Goal: Transaction & Acquisition: Purchase product/service

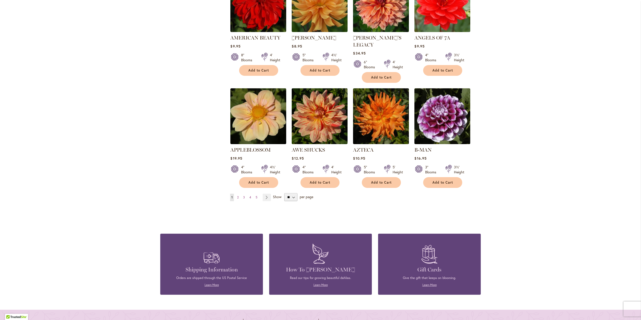
scroll to position [350, 0]
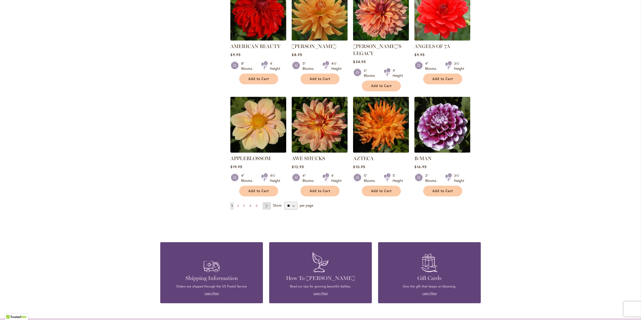
click at [264, 202] on link "Page Next" at bounding box center [266, 206] width 8 height 8
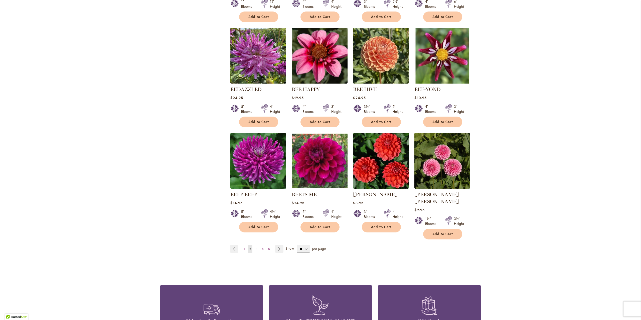
scroll to position [325, 0]
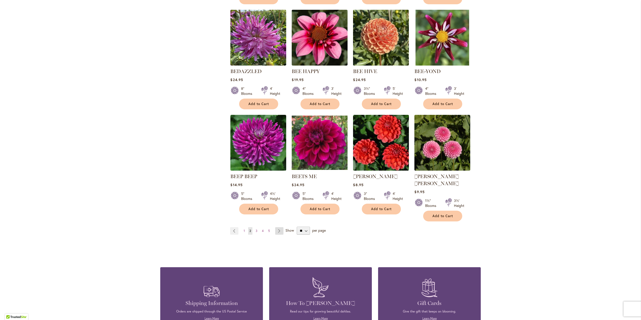
click at [277, 227] on link "Page Next" at bounding box center [279, 231] width 8 height 8
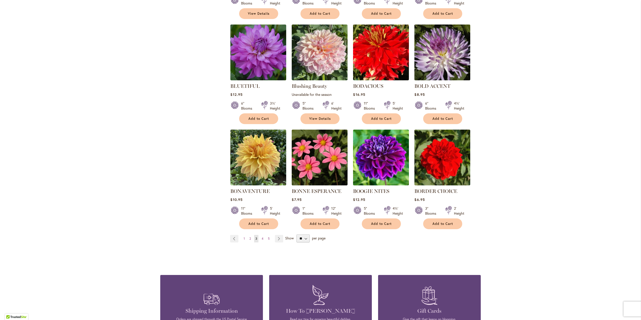
scroll to position [325, 0]
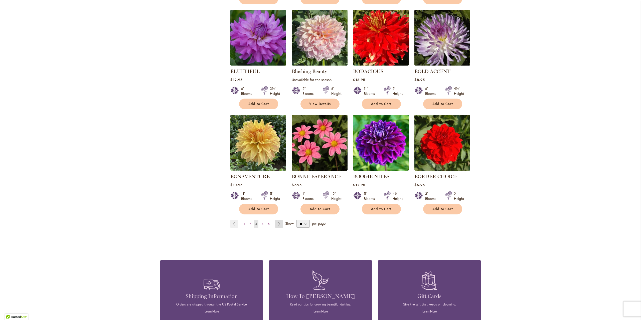
click at [277, 225] on link "Page Next" at bounding box center [279, 224] width 8 height 8
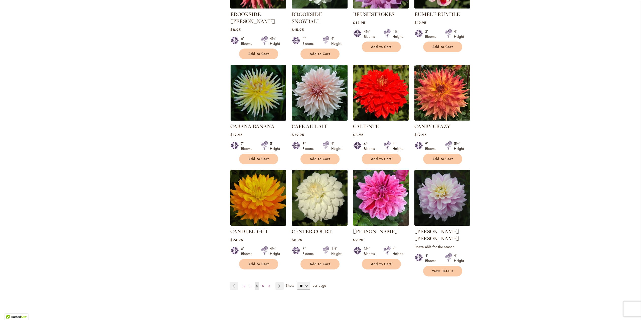
scroll to position [300, 0]
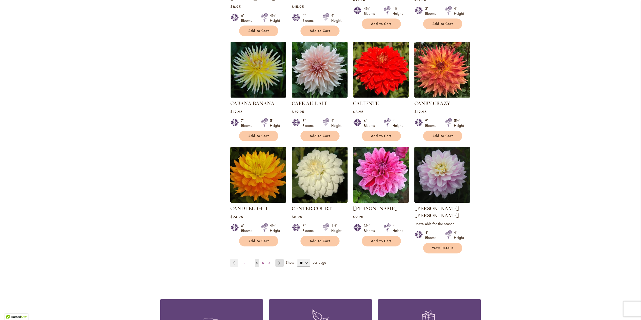
click at [278, 259] on link "Page Next" at bounding box center [279, 263] width 8 height 8
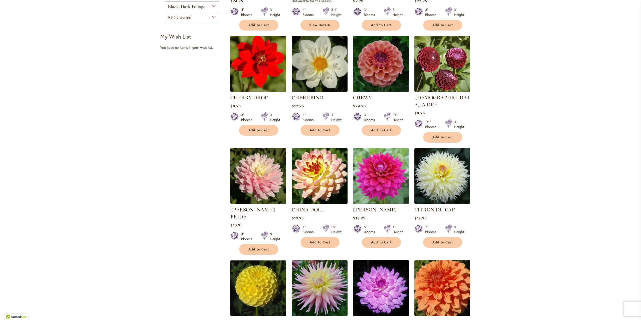
scroll to position [250, 0]
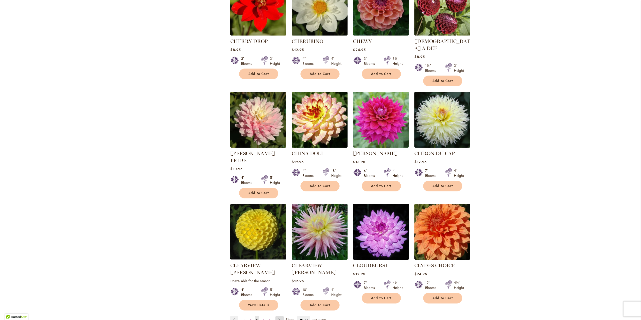
click at [275, 316] on link "Page Next" at bounding box center [279, 320] width 8 height 8
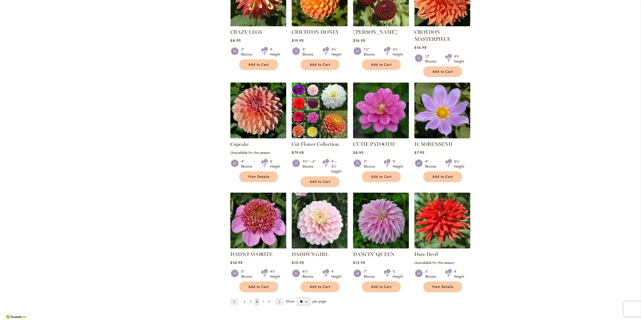
scroll to position [275, 0]
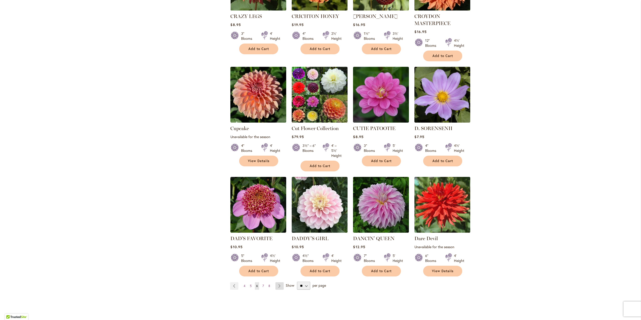
click at [277, 286] on link "Page Next" at bounding box center [279, 286] width 8 height 8
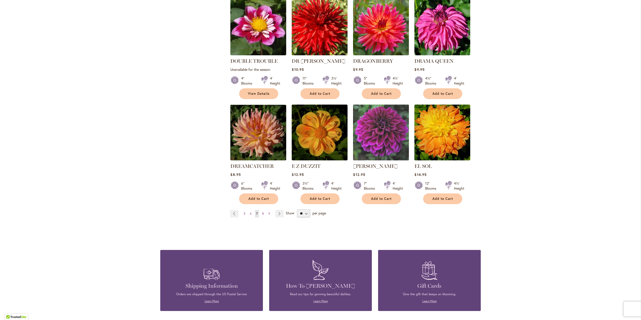
scroll to position [400, 0]
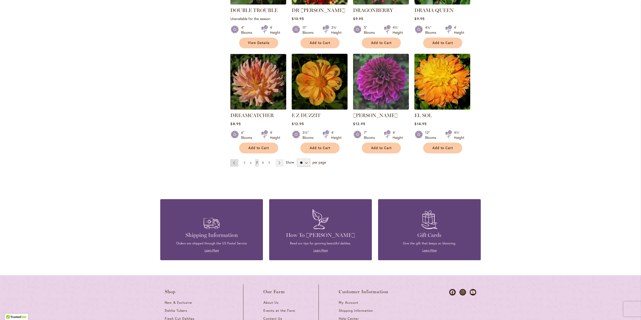
click at [234, 159] on link "Page Previous" at bounding box center [234, 163] width 8 height 8
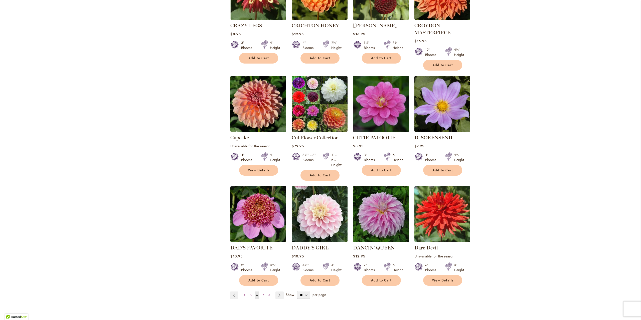
scroll to position [275, 0]
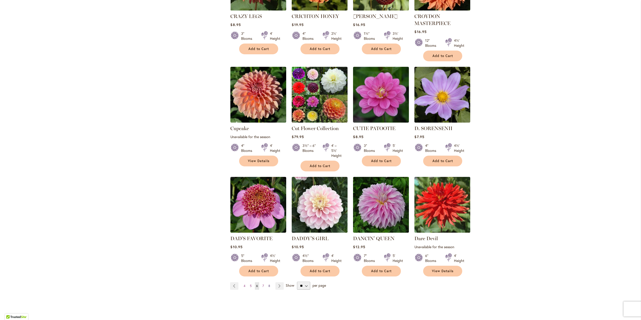
click at [268, 285] on link "Page 8" at bounding box center [269, 286] width 4 height 8
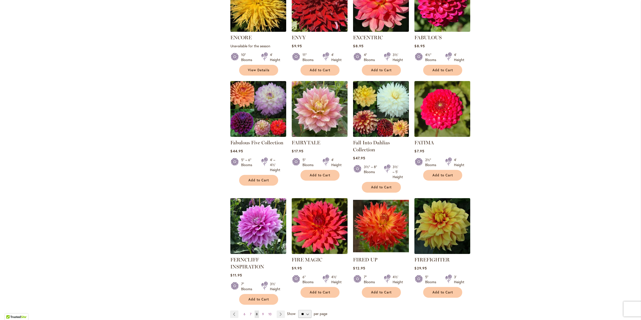
scroll to position [275, 0]
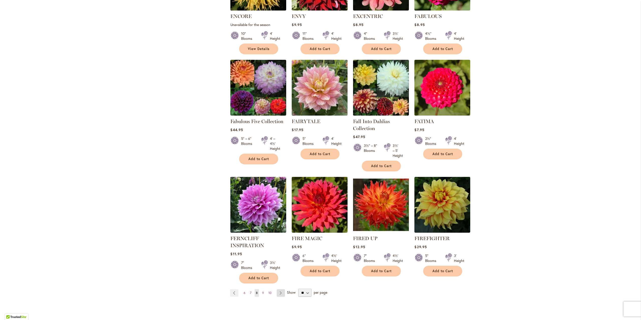
click at [279, 295] on link "Page Next" at bounding box center [280, 293] width 8 height 8
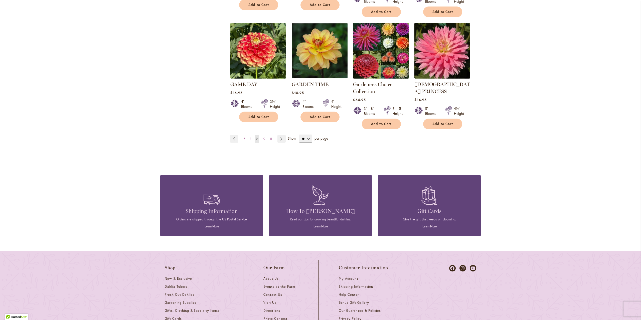
scroll to position [450, 0]
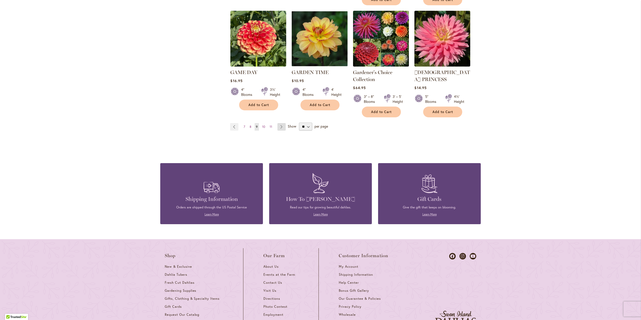
click at [278, 123] on link "Page Next" at bounding box center [281, 127] width 8 height 8
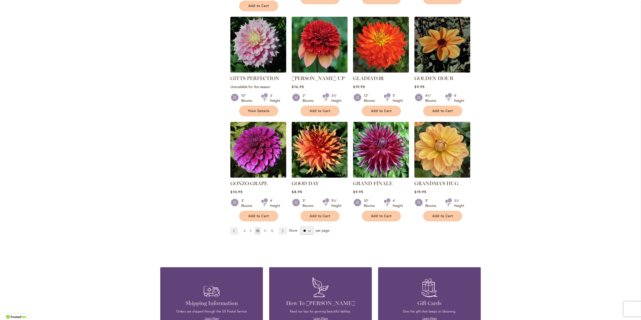
scroll to position [450, 0]
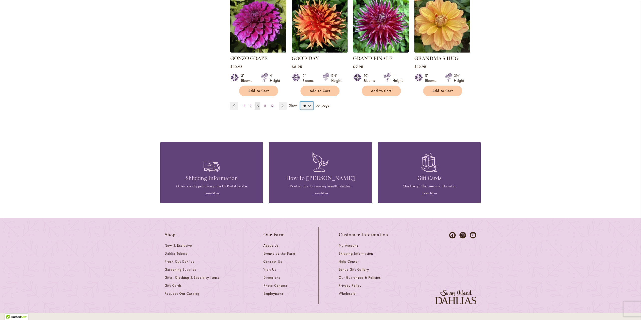
click at [308, 102] on select "** ** ** **" at bounding box center [306, 106] width 13 height 8
select select "**"
click at [300, 102] on select "** ** ** **" at bounding box center [306, 106] width 13 height 8
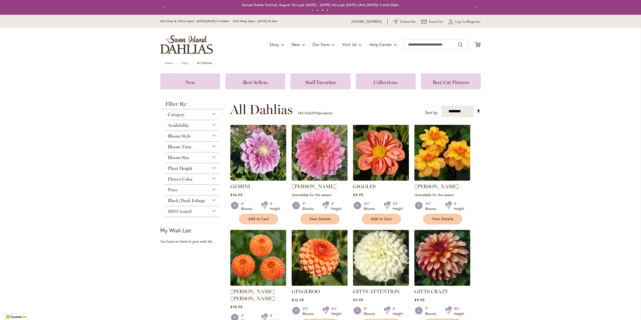
select select "**"
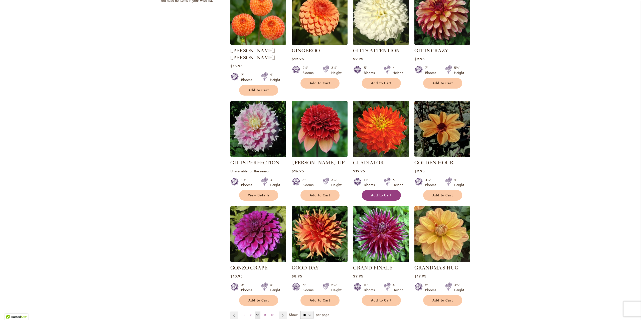
scroll to position [350, 0]
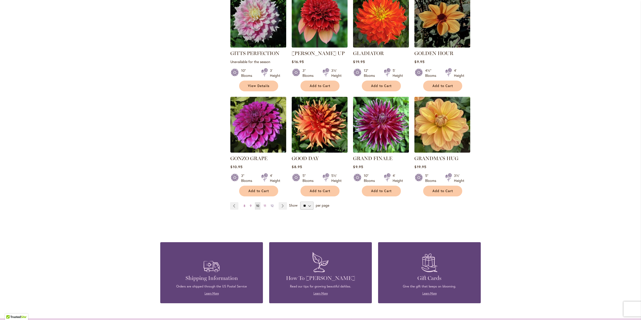
click at [270, 204] on span "12" at bounding box center [271, 206] width 3 height 4
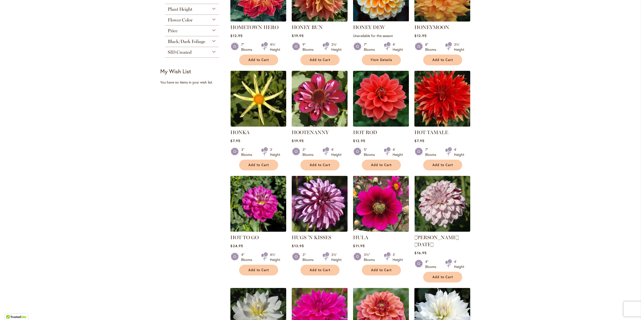
scroll to position [250, 0]
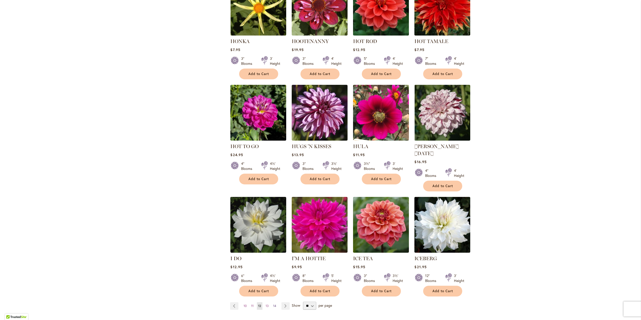
click at [273, 304] on span "14" at bounding box center [274, 306] width 3 height 4
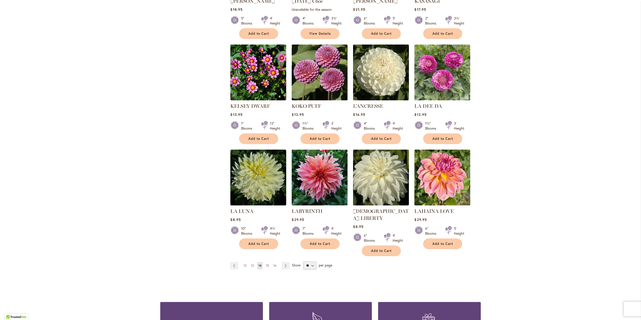
scroll to position [300, 0]
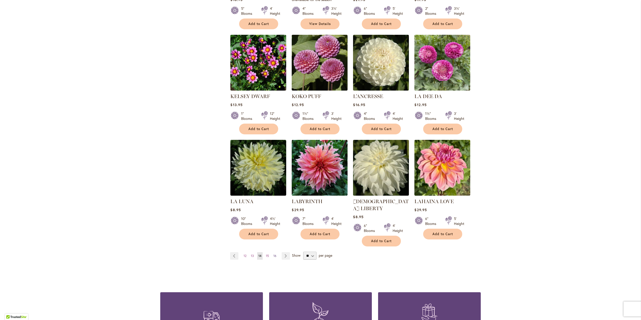
click at [274, 254] on span "16" at bounding box center [274, 256] width 3 height 4
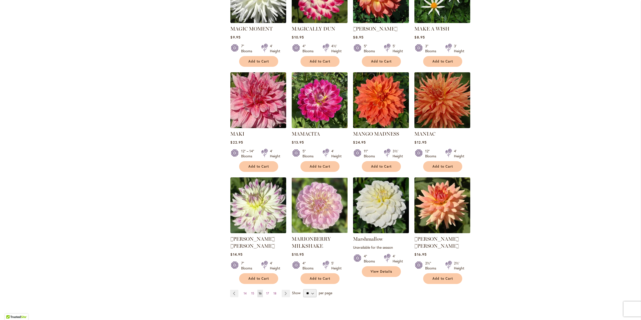
scroll to position [300, 0]
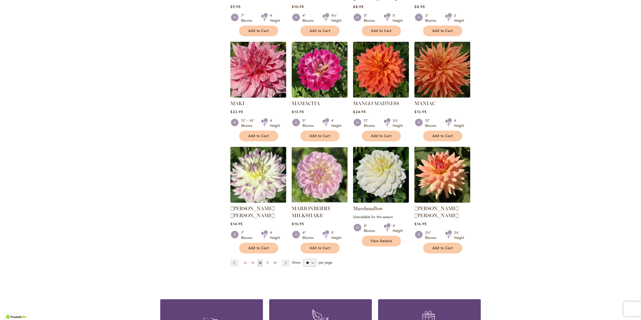
click at [273, 261] on span "18" at bounding box center [274, 263] width 3 height 4
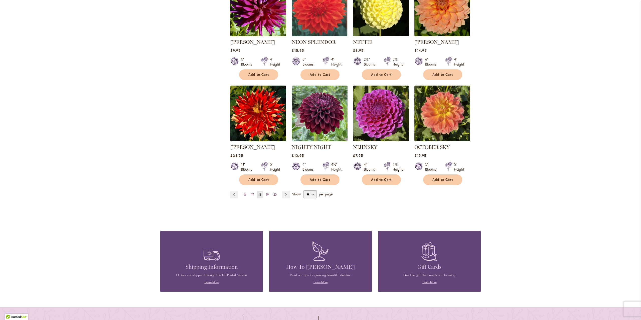
scroll to position [375, 0]
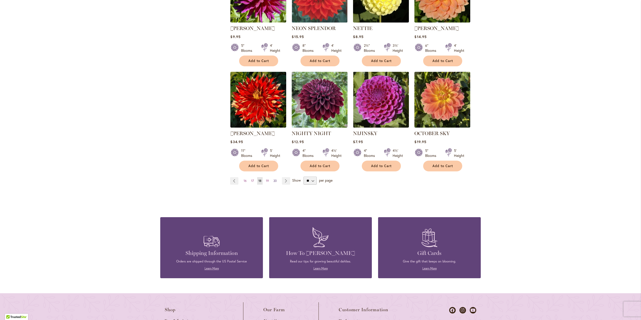
click at [273, 179] on span "20" at bounding box center [274, 181] width 3 height 4
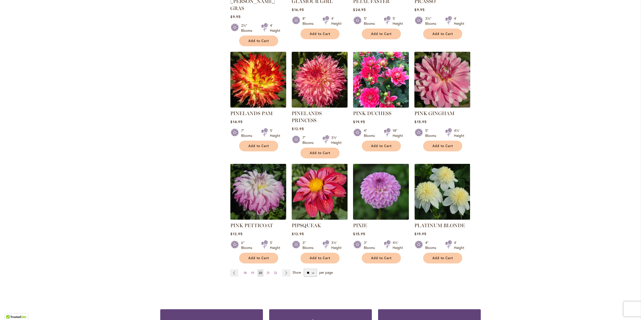
scroll to position [300, 0]
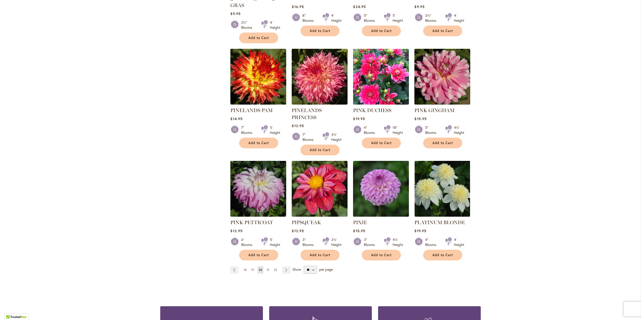
click at [274, 268] on span "22" at bounding box center [275, 270] width 3 height 4
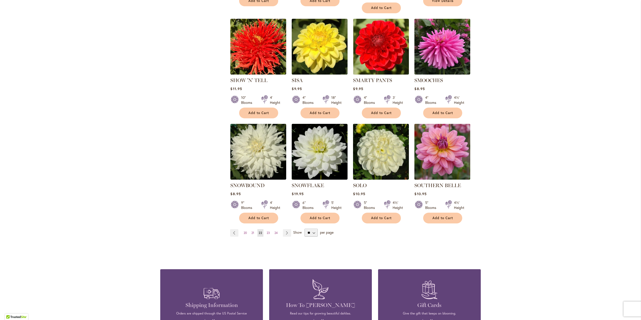
scroll to position [325, 0]
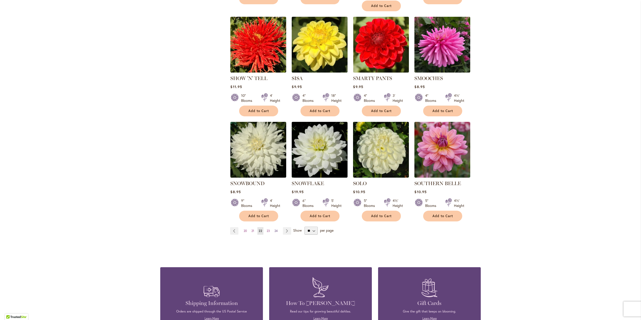
click at [275, 229] on span "24" at bounding box center [275, 231] width 3 height 4
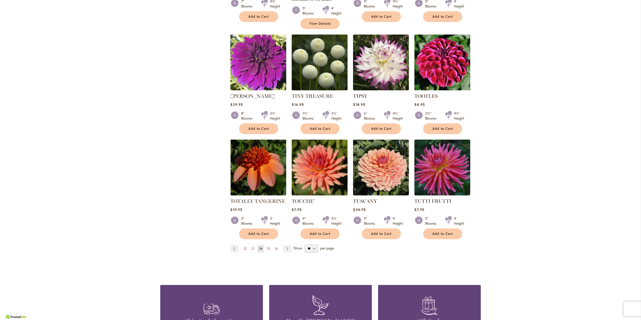
scroll to position [325, 0]
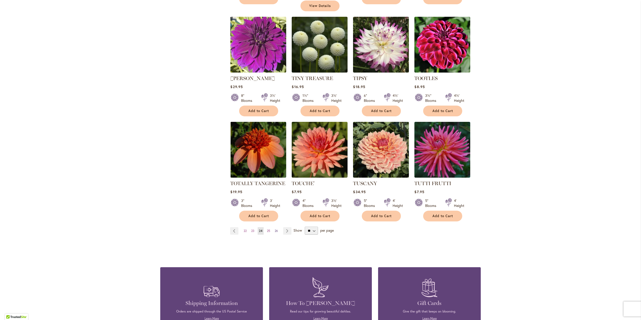
click at [275, 229] on span "26" at bounding box center [275, 231] width 3 height 4
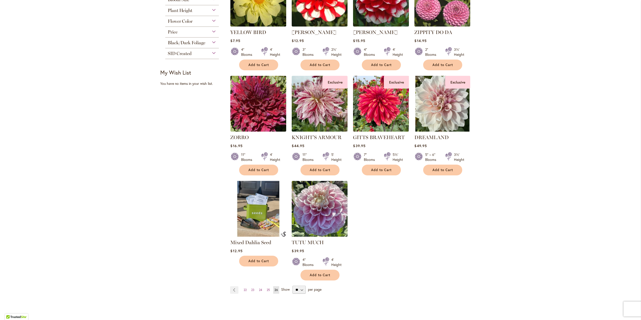
scroll to position [300, 0]
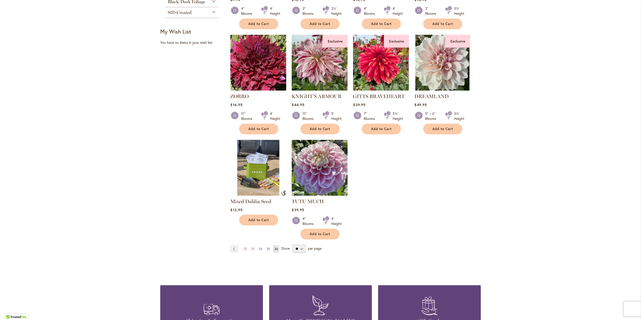
click at [267, 248] on span "25" at bounding box center [267, 249] width 3 height 4
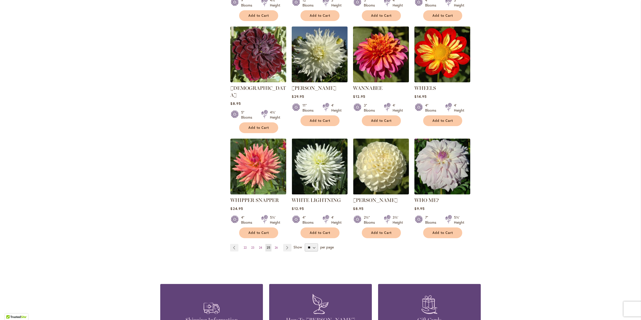
scroll to position [400, 0]
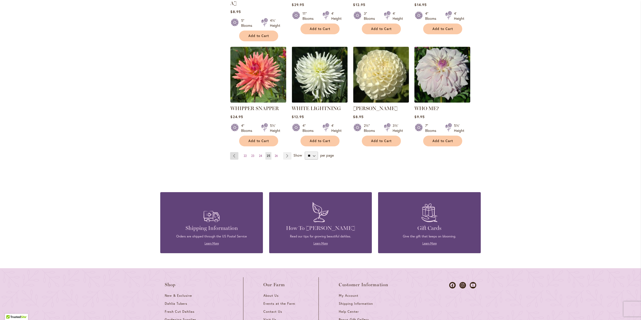
click at [232, 152] on link "Page Previous" at bounding box center [234, 156] width 8 height 8
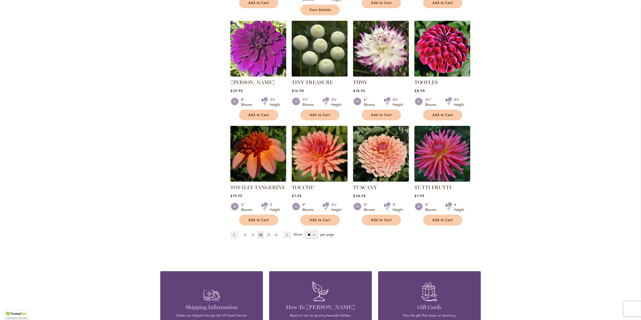
scroll to position [350, 0]
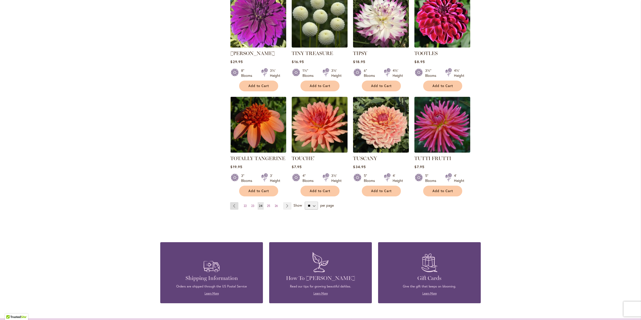
click at [233, 202] on link "Page Previous" at bounding box center [234, 206] width 8 height 8
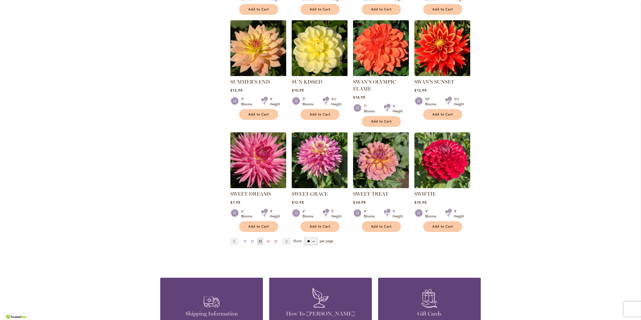
scroll to position [325, 0]
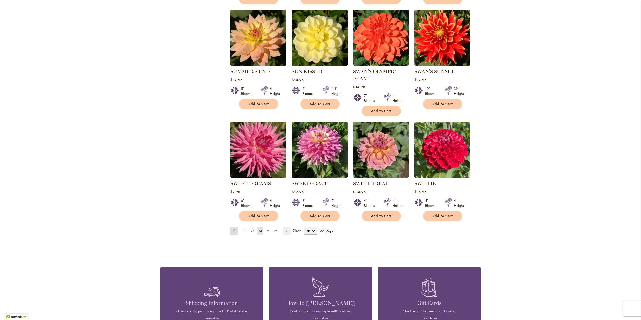
click at [233, 229] on link "Page Previous" at bounding box center [234, 231] width 8 height 8
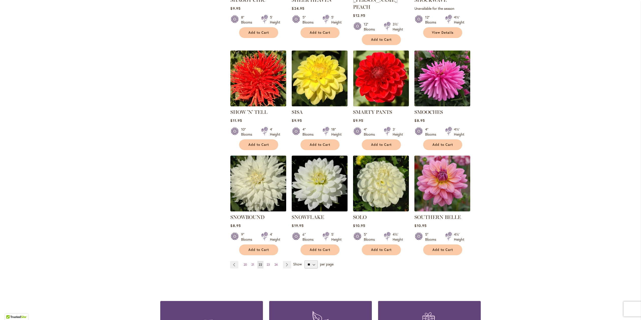
scroll to position [350, 0]
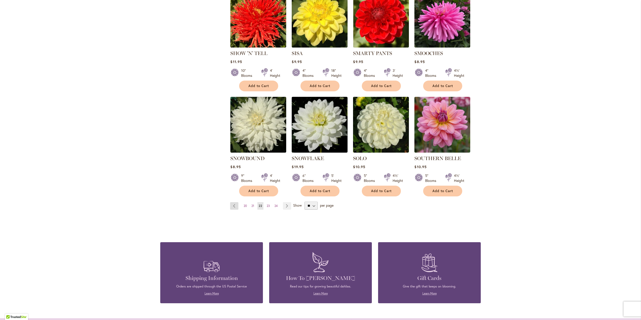
click at [231, 202] on link "Page Previous" at bounding box center [234, 206] width 8 height 8
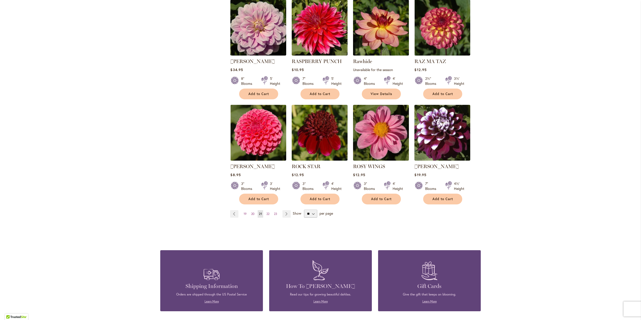
scroll to position [350, 0]
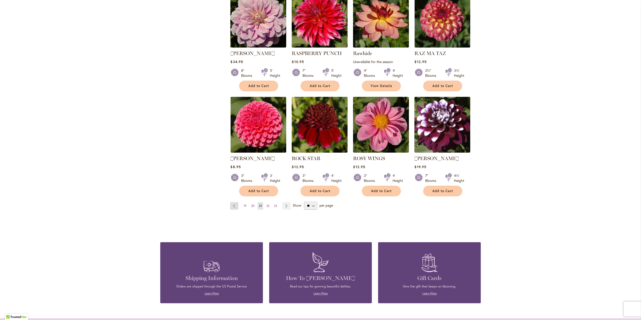
click at [232, 207] on link "Page Previous" at bounding box center [234, 206] width 8 height 8
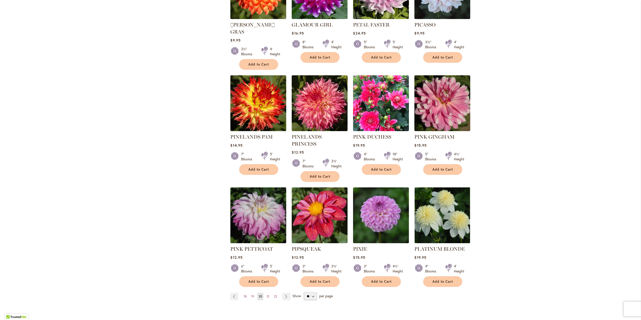
scroll to position [350, 0]
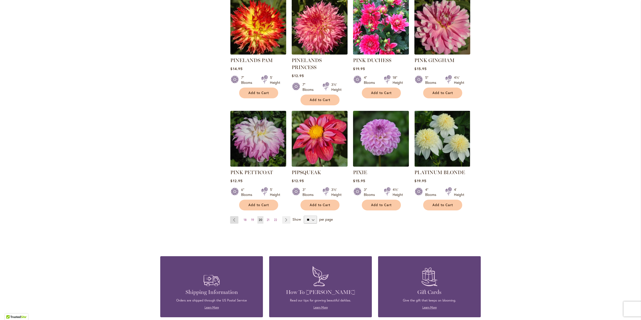
click at [232, 216] on link "Page Previous" at bounding box center [234, 220] width 8 height 8
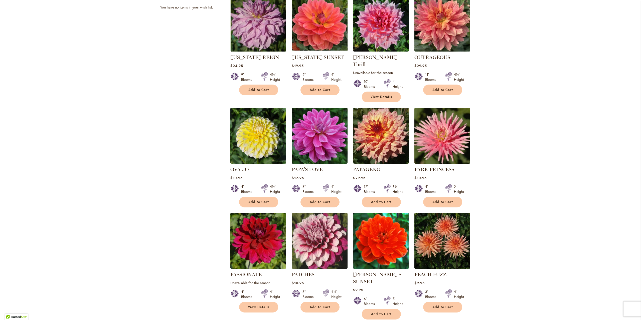
scroll to position [350, 0]
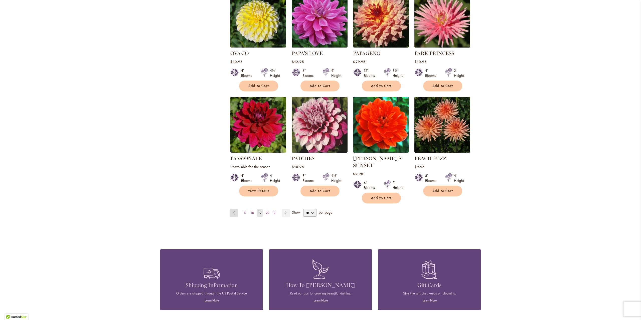
click at [232, 209] on link "Page Previous" at bounding box center [234, 213] width 8 height 8
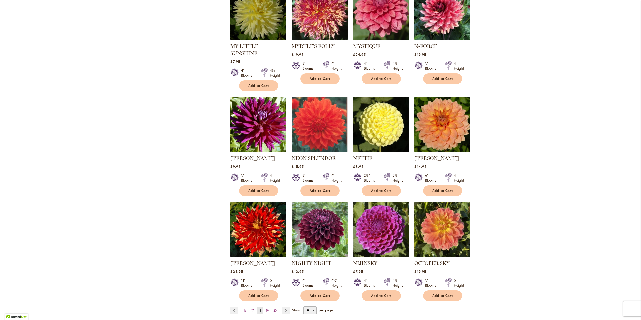
scroll to position [275, 0]
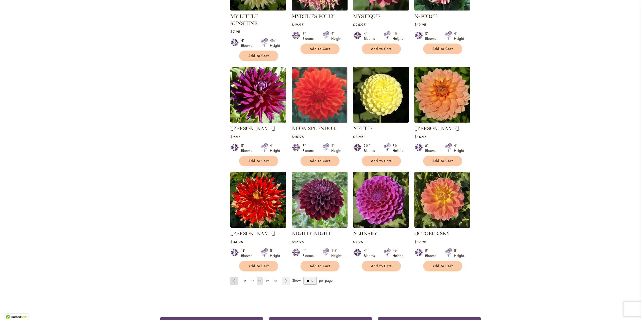
click at [232, 277] on link "Page Previous" at bounding box center [234, 281] width 8 height 8
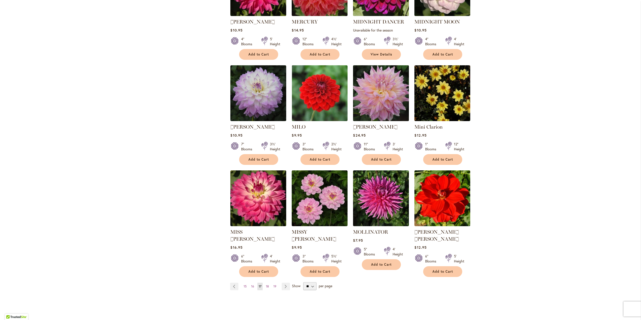
scroll to position [275, 0]
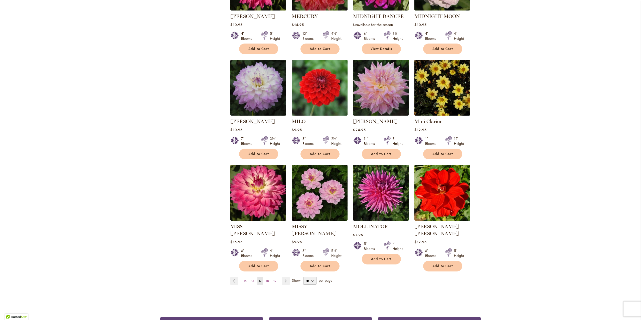
drag, startPoint x: 232, startPoint y: 273, endPoint x: 239, endPoint y: 271, distance: 7.0
click at [233, 277] on link "Page Previous" at bounding box center [234, 281] width 8 height 8
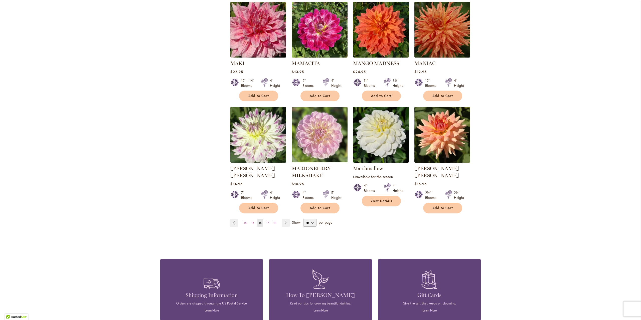
scroll to position [375, 0]
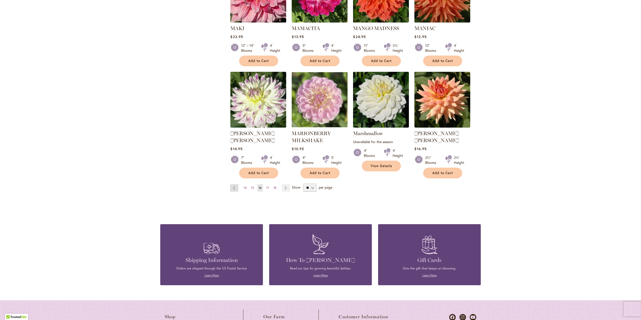
click at [231, 184] on link "Page Previous" at bounding box center [234, 188] width 8 height 8
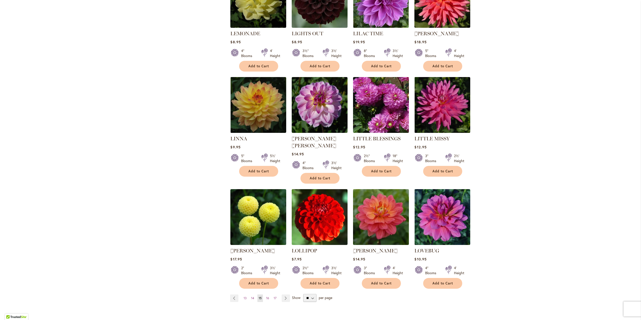
scroll to position [350, 0]
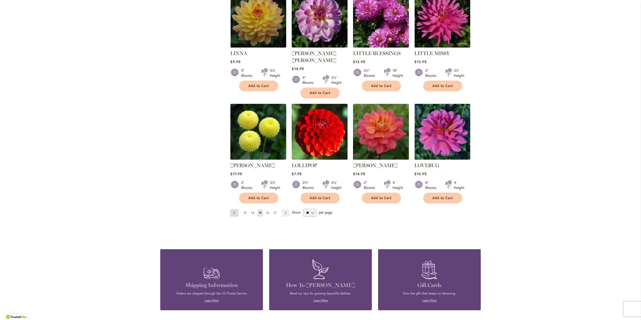
click at [233, 209] on link "Page Previous" at bounding box center [234, 213] width 8 height 8
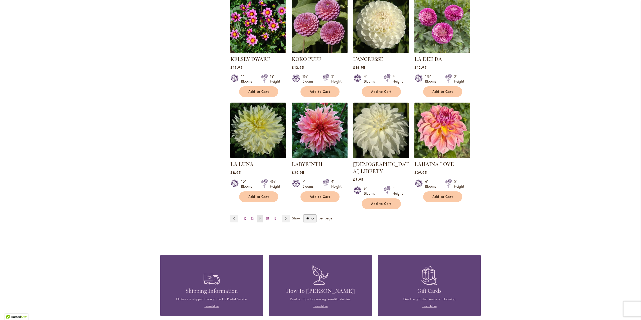
scroll to position [350, 0]
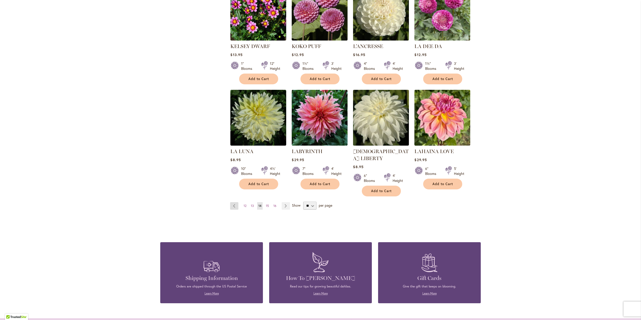
click at [231, 202] on link "Page Previous" at bounding box center [234, 206] width 8 height 8
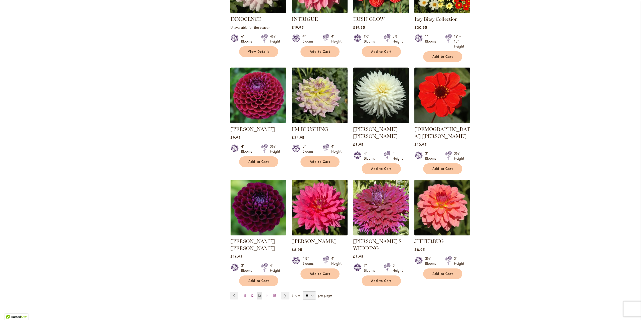
scroll to position [275, 0]
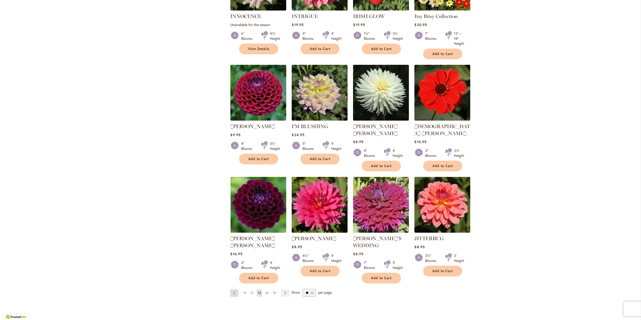
click at [230, 289] on link "Page Previous" at bounding box center [234, 293] width 8 height 8
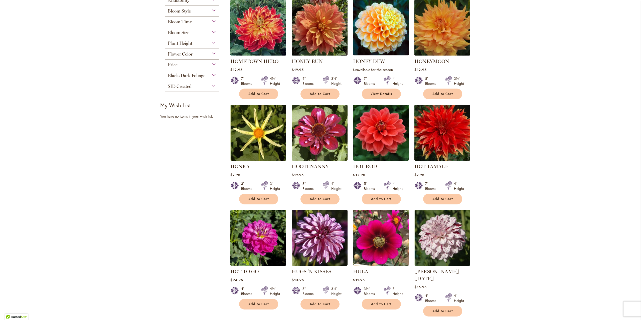
scroll to position [275, 0]
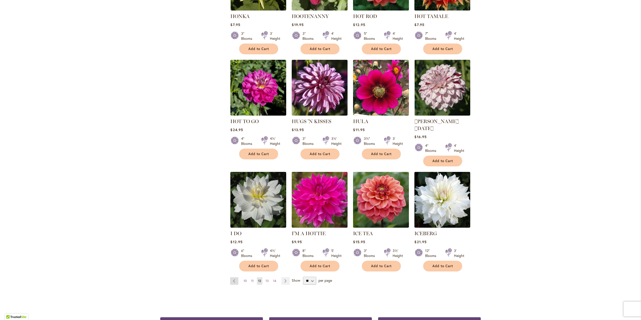
click at [230, 277] on link "Page Previous" at bounding box center [234, 281] width 8 height 8
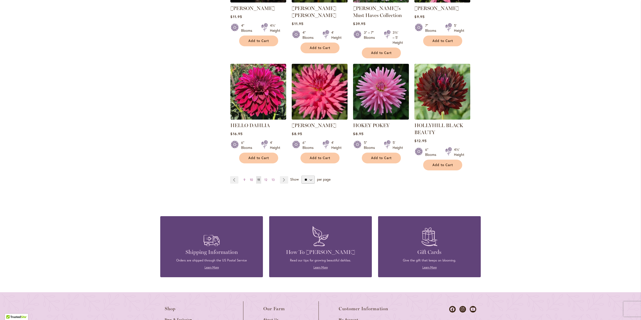
scroll to position [400, 0]
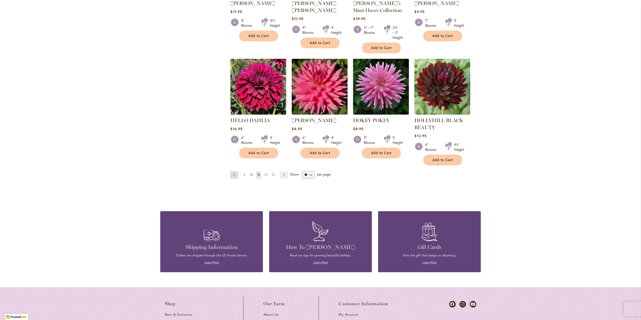
click at [231, 174] on link "Page Previous" at bounding box center [234, 175] width 8 height 8
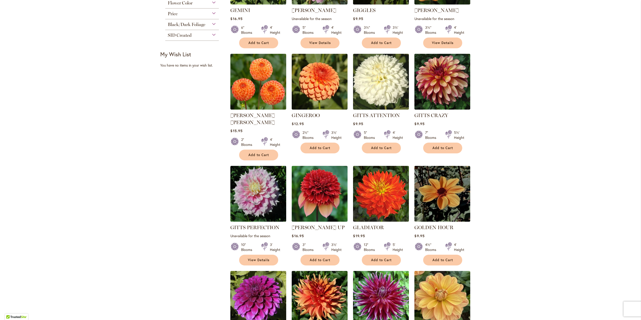
scroll to position [250, 0]
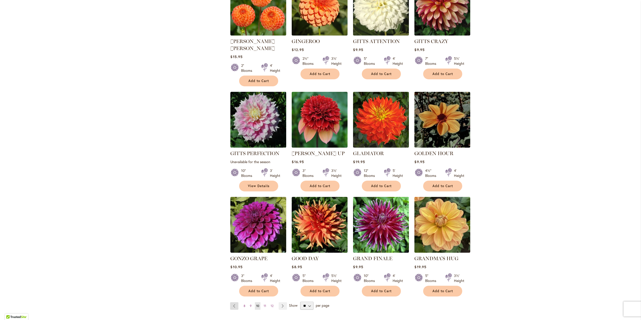
click at [233, 302] on link "Page Previous" at bounding box center [234, 306] width 8 height 8
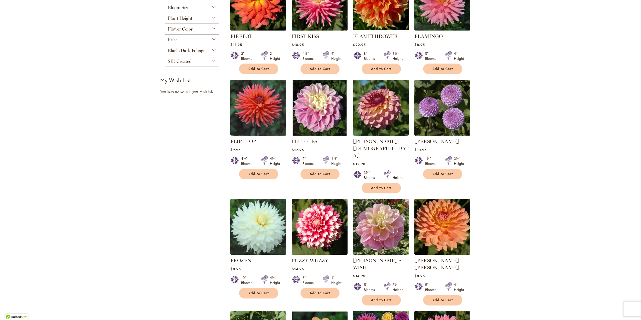
scroll to position [275, 0]
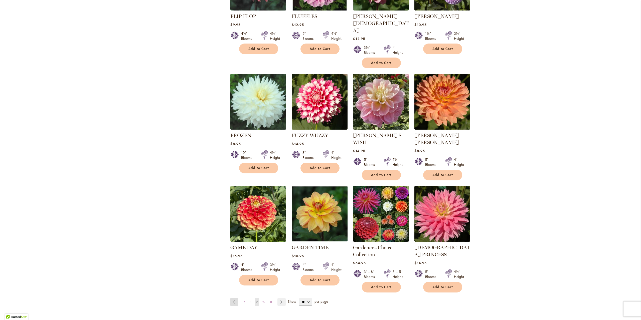
click at [230, 298] on link "Page Previous" at bounding box center [234, 302] width 8 height 8
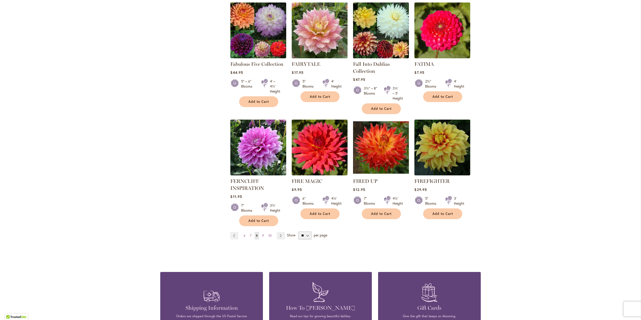
scroll to position [350, 0]
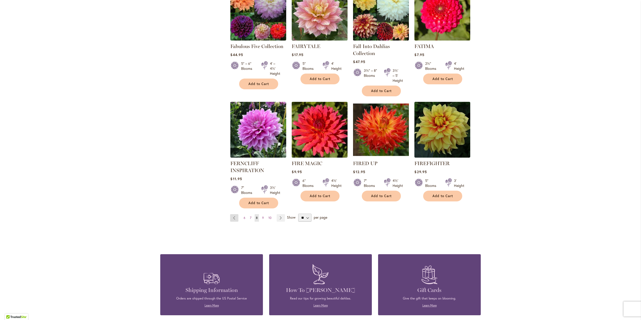
click at [230, 217] on link "Page Previous" at bounding box center [234, 218] width 8 height 8
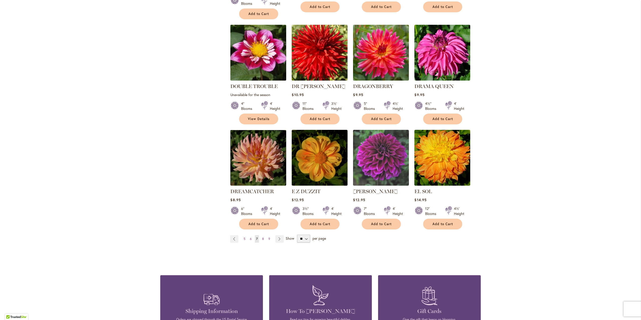
scroll to position [325, 0]
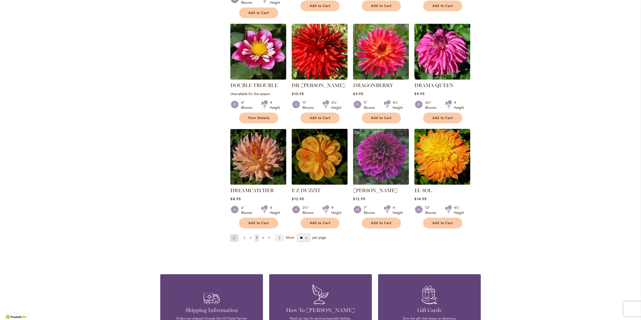
click at [232, 234] on link "Page Previous" at bounding box center [234, 238] width 8 height 8
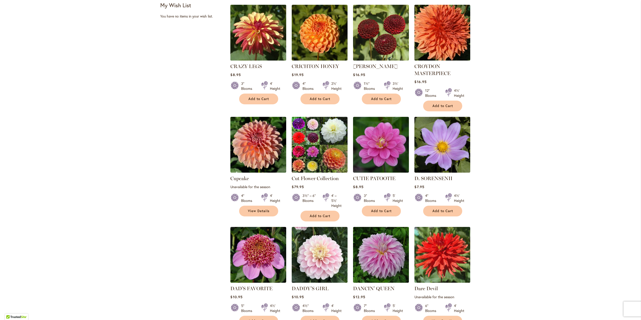
scroll to position [350, 0]
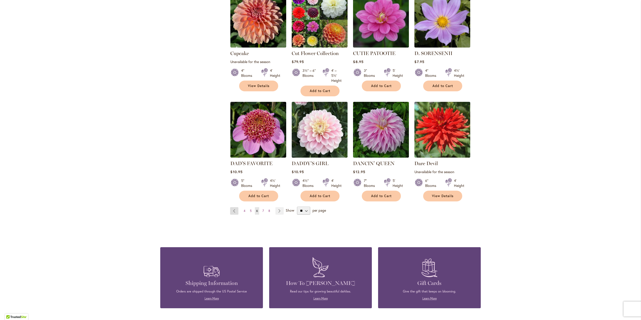
click at [231, 210] on link "Page Previous" at bounding box center [234, 211] width 8 height 8
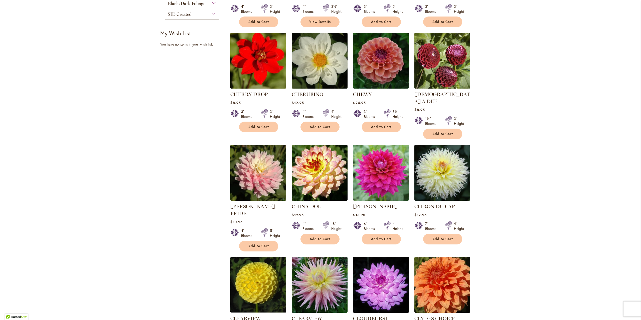
scroll to position [275, 0]
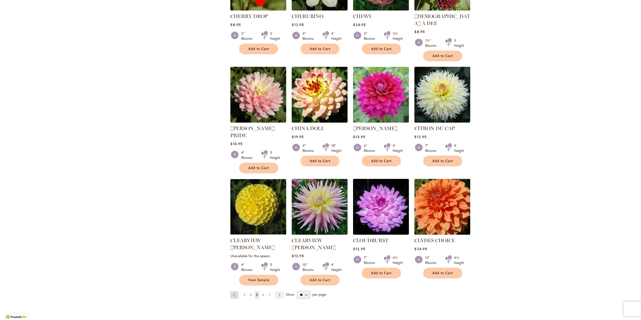
click at [231, 291] on link "Page Previous" at bounding box center [234, 295] width 8 height 8
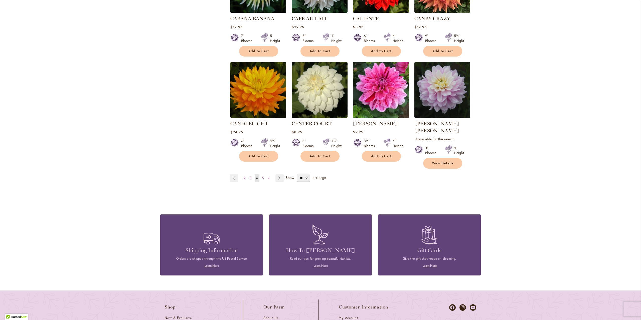
scroll to position [400, 0]
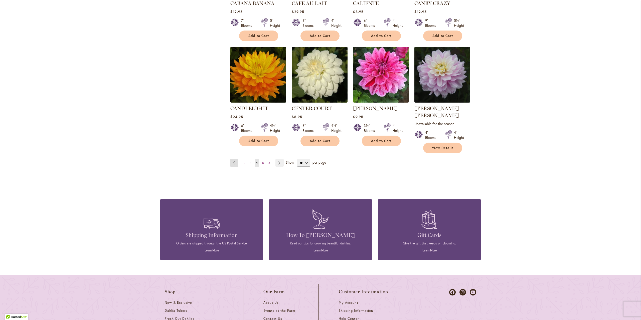
click at [232, 159] on link "Page Previous" at bounding box center [234, 163] width 8 height 8
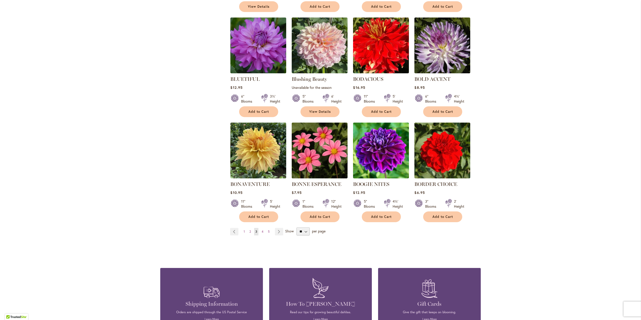
scroll to position [325, 0]
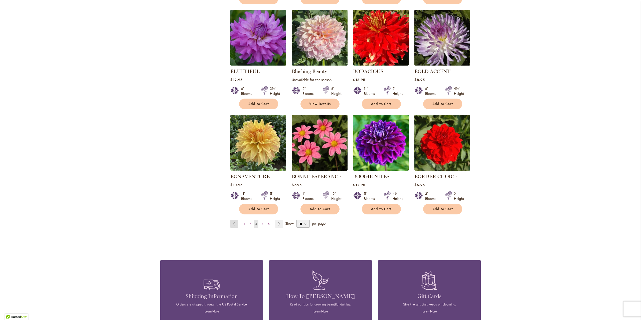
click at [232, 222] on link "Page Previous" at bounding box center [234, 224] width 8 height 8
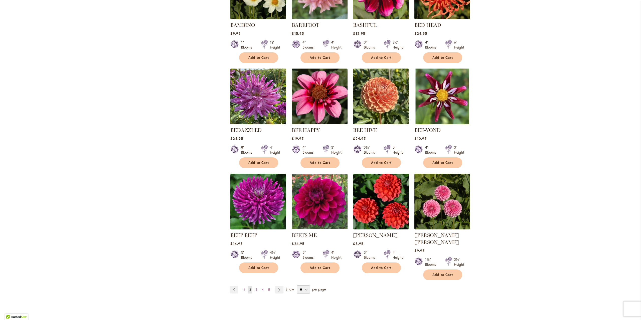
scroll to position [275, 0]
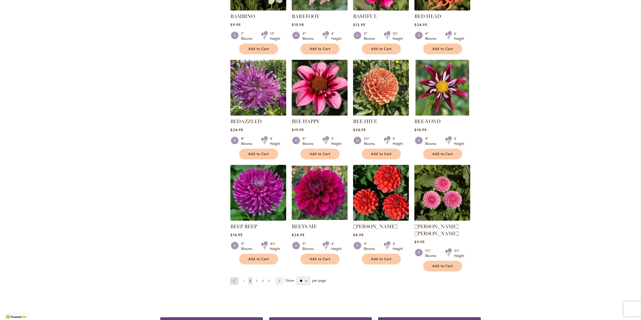
click at [231, 277] on link "Page Previous" at bounding box center [234, 281] width 8 height 8
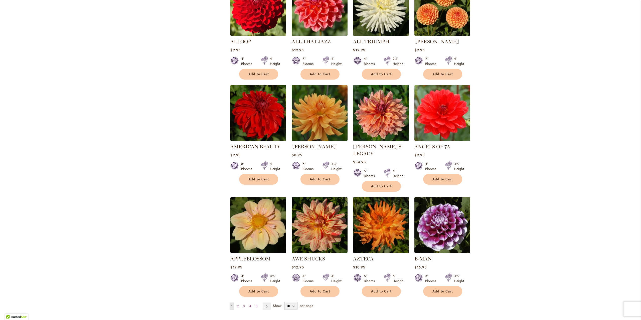
scroll to position [250, 0]
click at [237, 304] on span "2" at bounding box center [238, 306] width 2 height 4
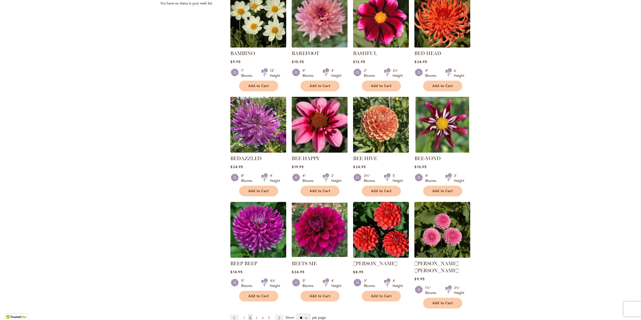
scroll to position [250, 0]
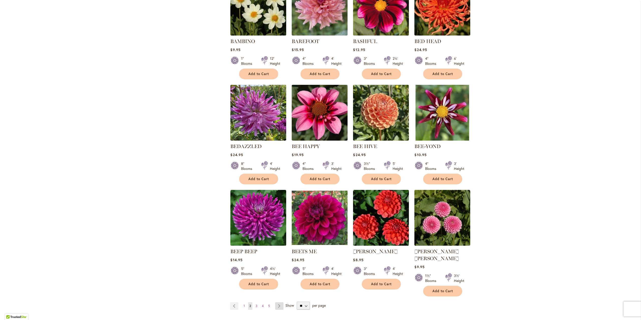
click at [275, 302] on link "Page Next" at bounding box center [279, 306] width 8 height 8
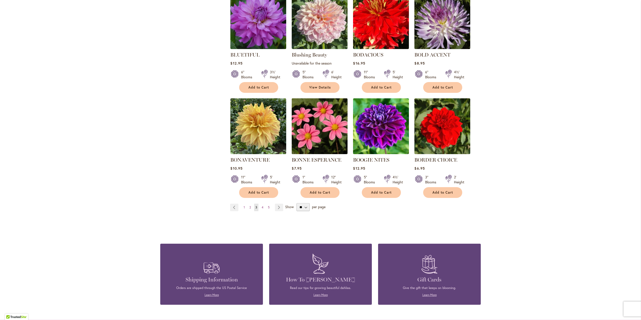
scroll to position [350, 0]
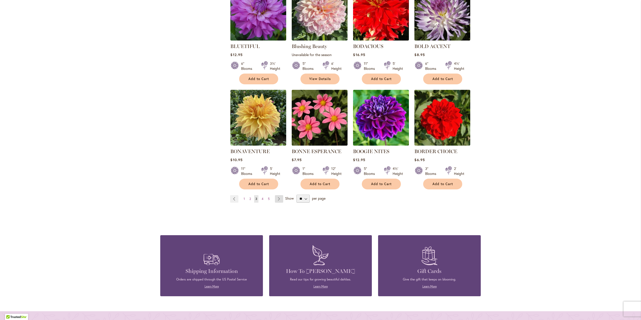
click at [276, 198] on link "Page Next" at bounding box center [279, 199] width 8 height 8
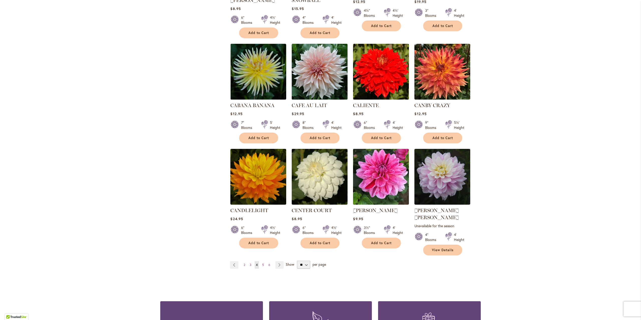
scroll to position [300, 0]
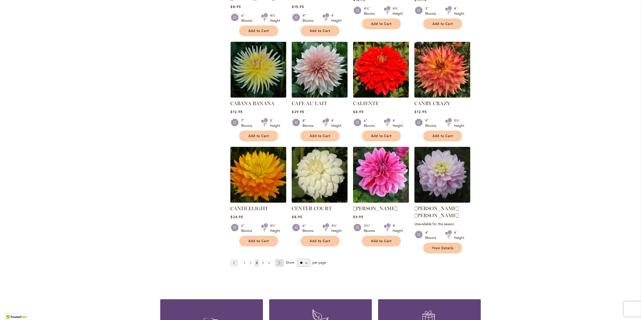
click at [276, 259] on link "Page Next" at bounding box center [279, 263] width 8 height 8
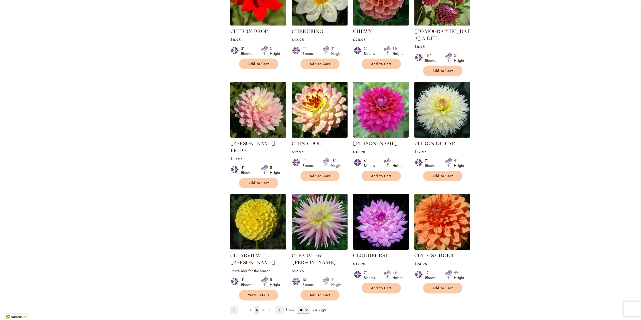
scroll to position [275, 0]
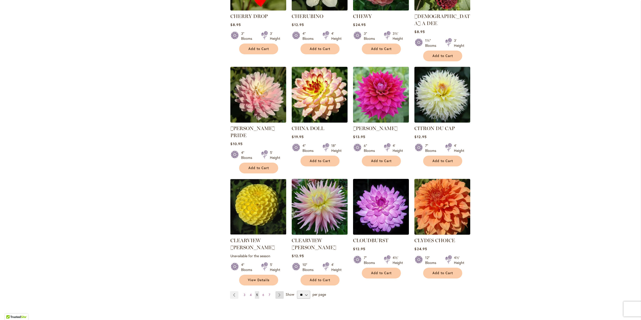
click at [276, 291] on link "Page Next" at bounding box center [279, 295] width 8 height 8
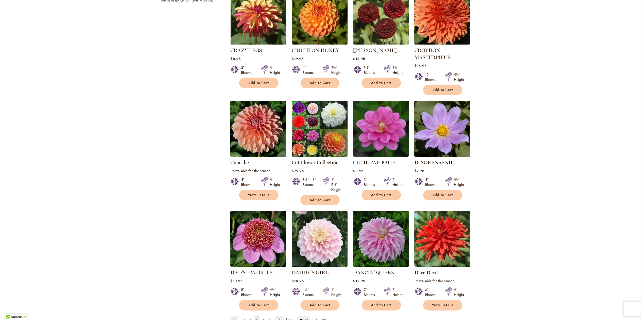
scroll to position [275, 0]
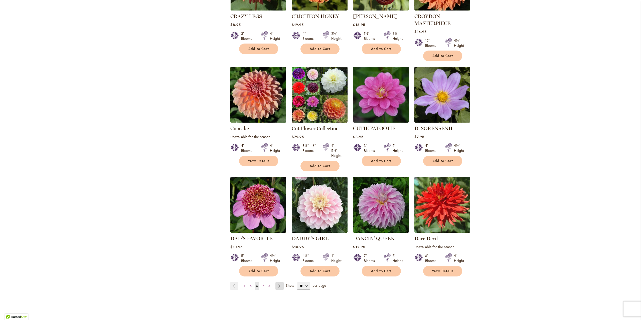
click at [280, 285] on link "Page Next" at bounding box center [279, 286] width 8 height 8
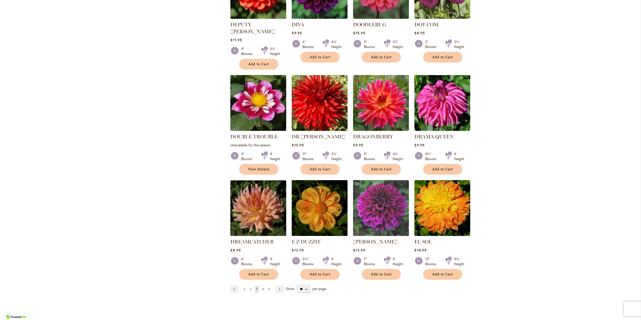
scroll to position [275, 0]
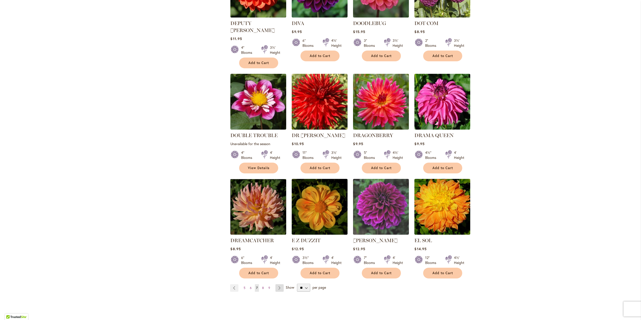
click at [276, 284] on link "Page Next" at bounding box center [279, 288] width 8 height 8
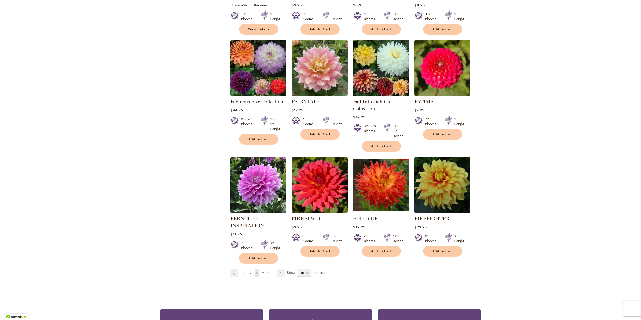
scroll to position [300, 0]
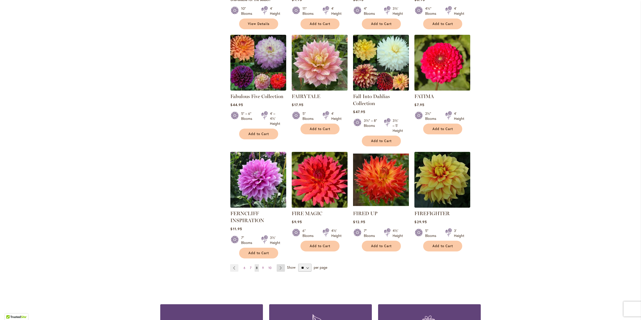
click at [280, 267] on link "Page Next" at bounding box center [280, 268] width 8 height 8
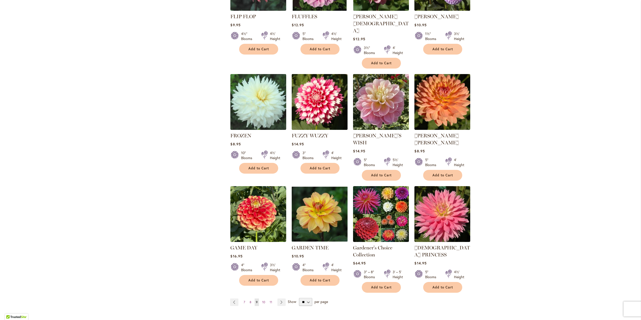
scroll to position [275, 0]
click at [277, 298] on link "Page Next" at bounding box center [281, 302] width 8 height 8
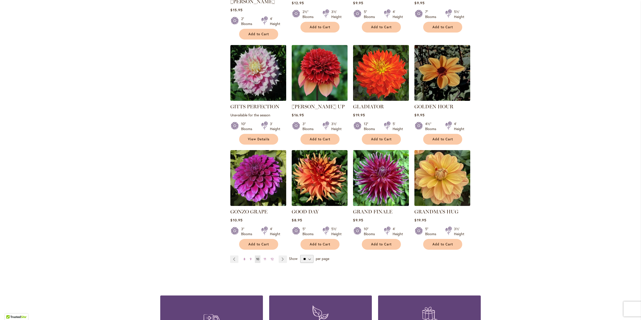
scroll to position [300, 0]
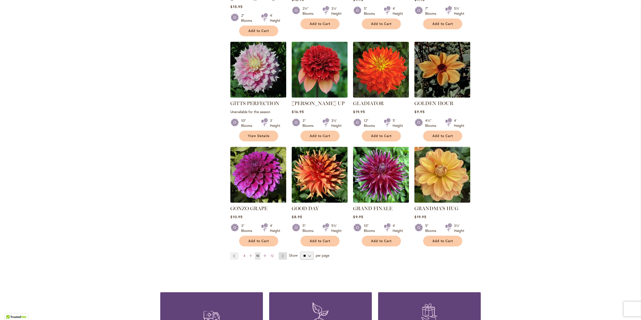
click at [278, 252] on link "Page Next" at bounding box center [282, 256] width 8 height 8
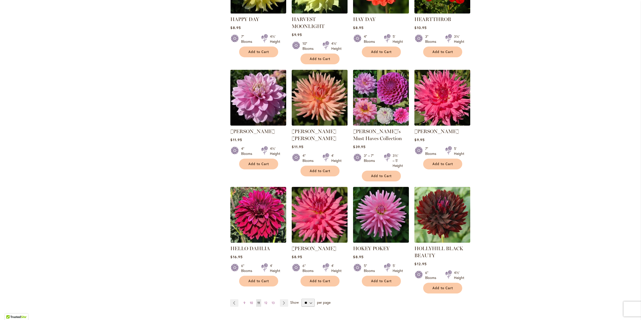
scroll to position [275, 0]
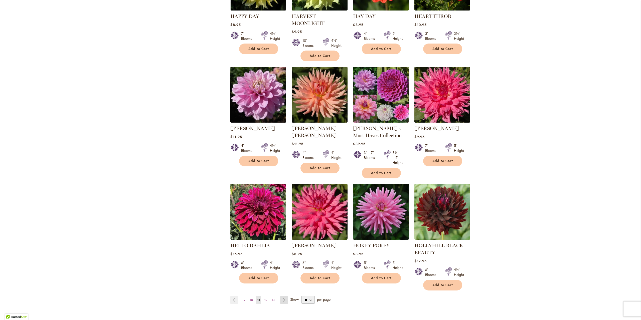
click at [283, 299] on link "Page Next" at bounding box center [284, 300] width 8 height 8
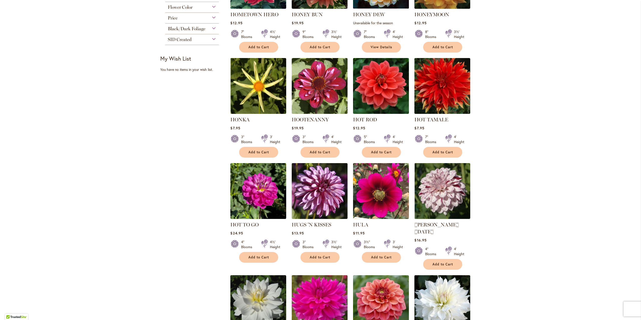
scroll to position [175, 0]
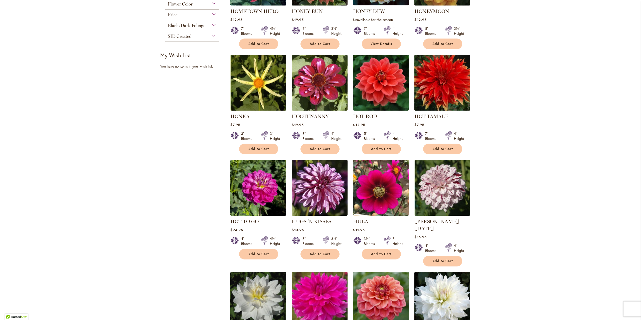
click at [344, 271] on img at bounding box center [319, 300] width 59 height 59
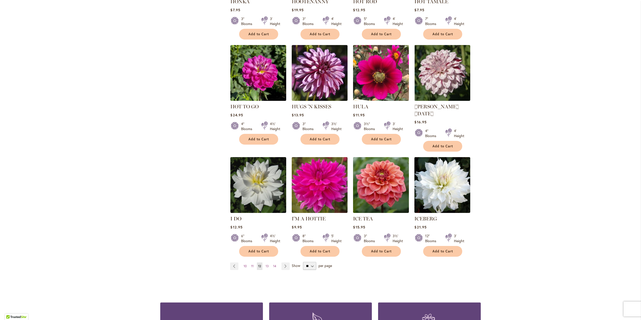
scroll to position [300, 0]
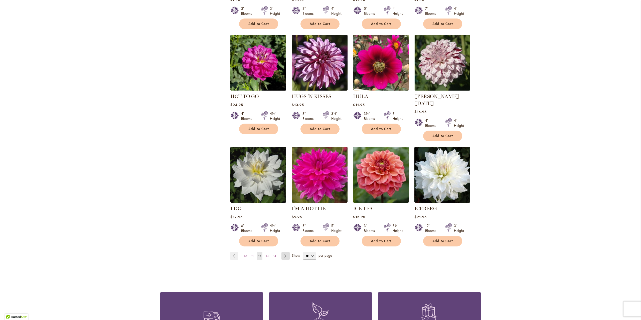
click at [282, 252] on link "Page Next" at bounding box center [285, 256] width 8 height 8
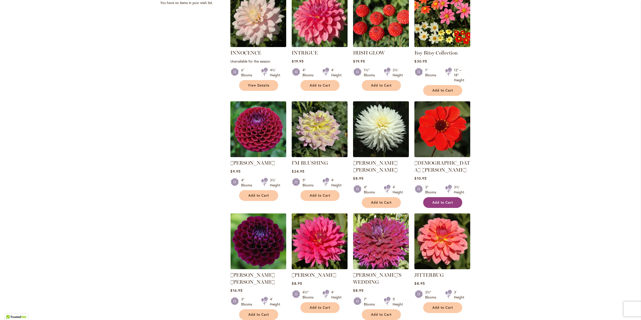
scroll to position [250, 0]
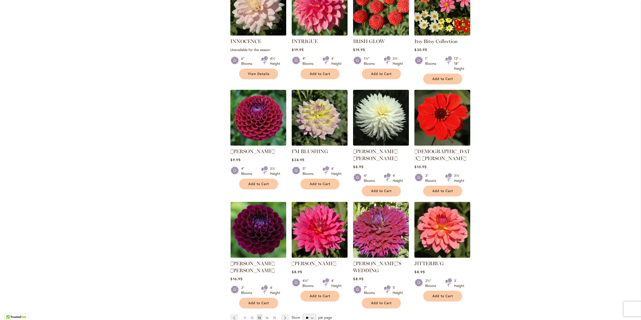
click at [438, 116] on img at bounding box center [442, 118] width 59 height 59
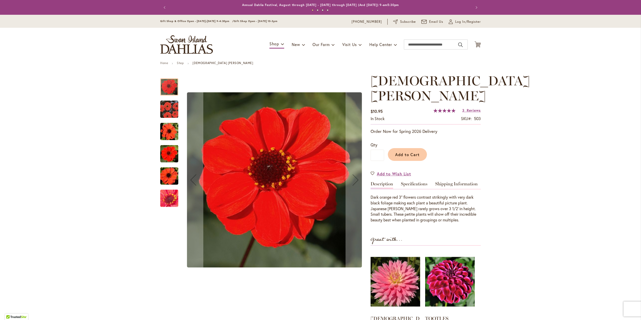
click at [162, 108] on img "JAPANESE BISHOP" at bounding box center [169, 109] width 18 height 18
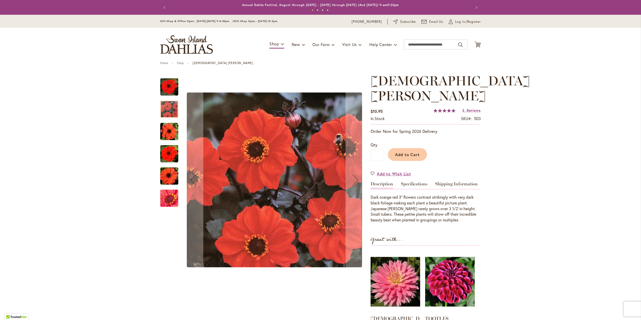
click at [164, 130] on img "JAPANESE BISHOP" at bounding box center [169, 132] width 36 height 24
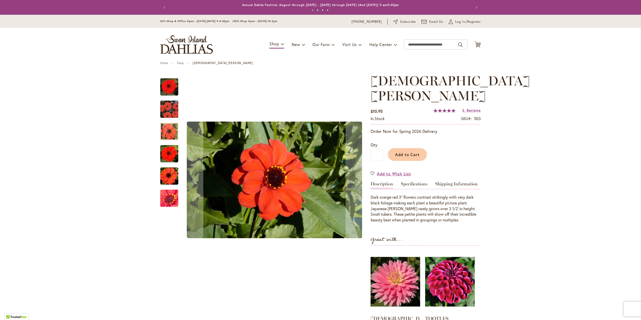
click at [166, 158] on img "JAPANESE BISHOP" at bounding box center [169, 154] width 18 height 18
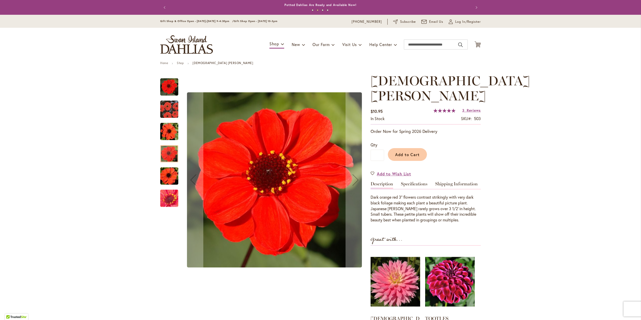
click at [170, 85] on img "JAPANESE BISHOP" at bounding box center [169, 87] width 18 height 18
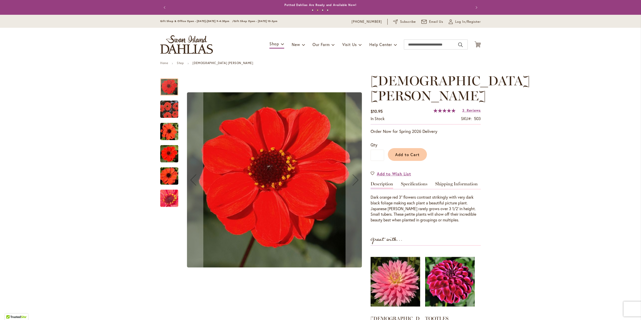
click at [163, 179] on img "JAPANESE BISHOP" at bounding box center [169, 176] width 36 height 24
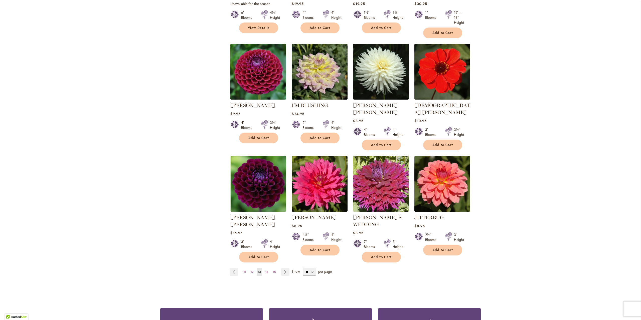
scroll to position [300, 0]
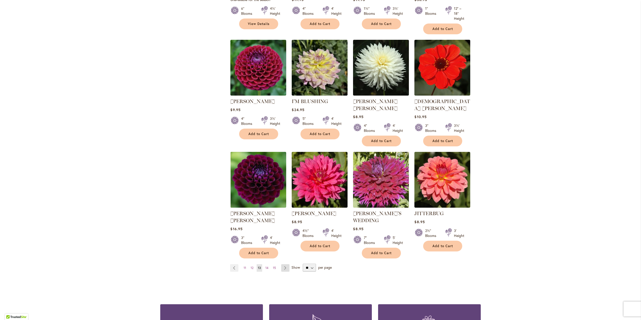
click at [282, 264] on link "Page Next" at bounding box center [285, 268] width 8 height 8
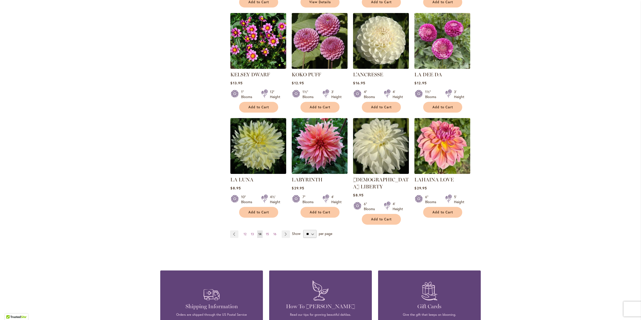
scroll to position [325, 0]
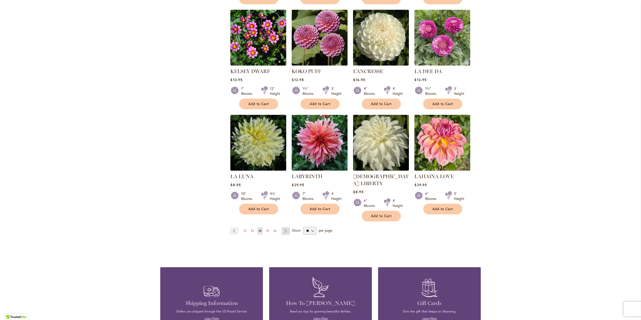
click at [282, 227] on link "Page Next" at bounding box center [285, 231] width 8 height 8
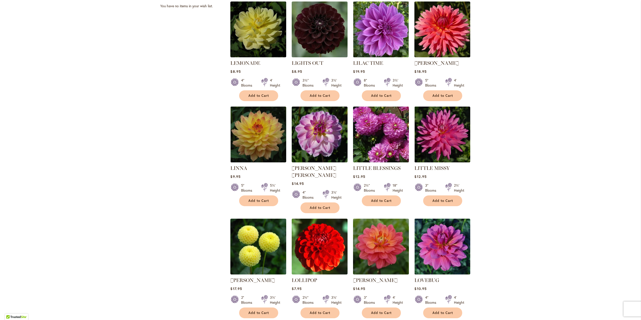
scroll to position [275, 0]
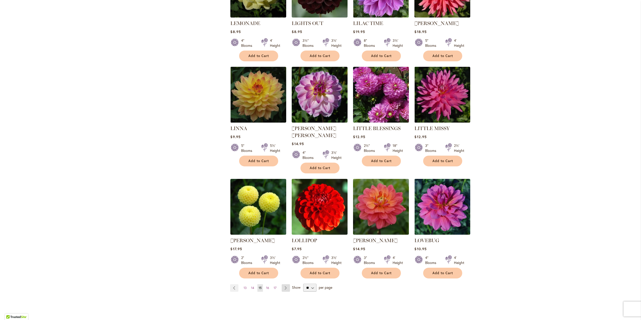
click at [284, 284] on link "Page Next" at bounding box center [285, 288] width 8 height 8
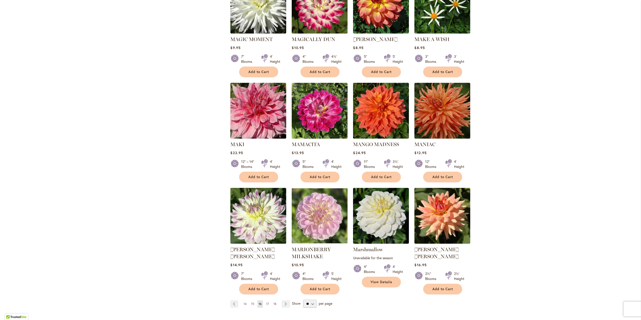
scroll to position [275, 0]
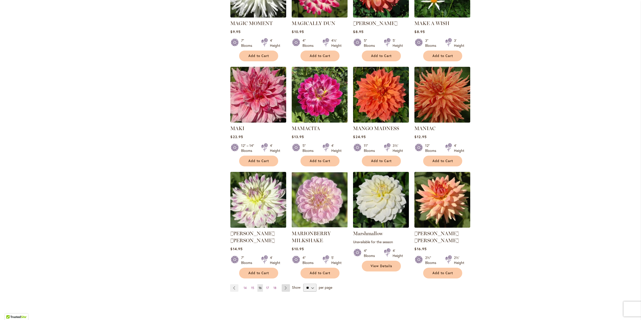
click at [284, 284] on link "Page Next" at bounding box center [285, 288] width 8 height 8
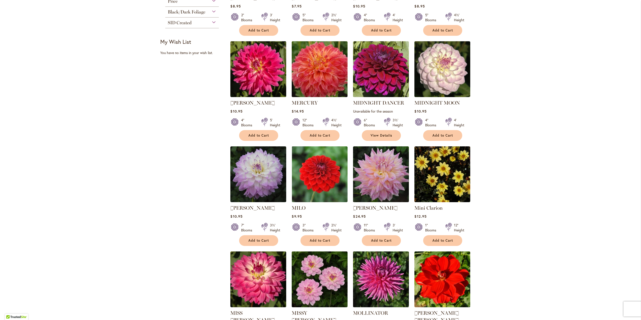
scroll to position [275, 0]
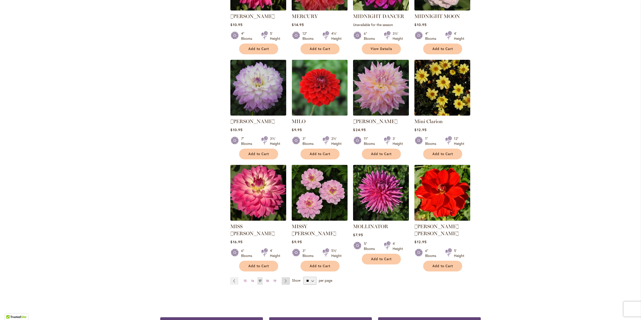
click at [285, 277] on link "Page Next" at bounding box center [285, 281] width 8 height 8
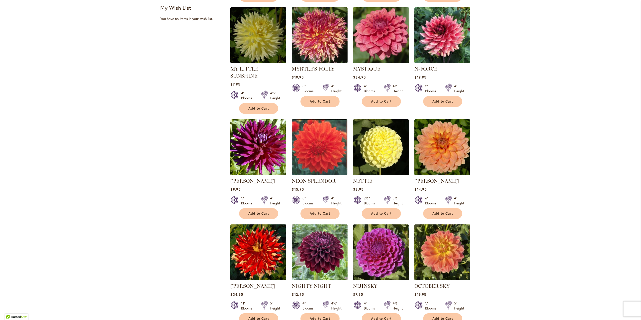
scroll to position [275, 0]
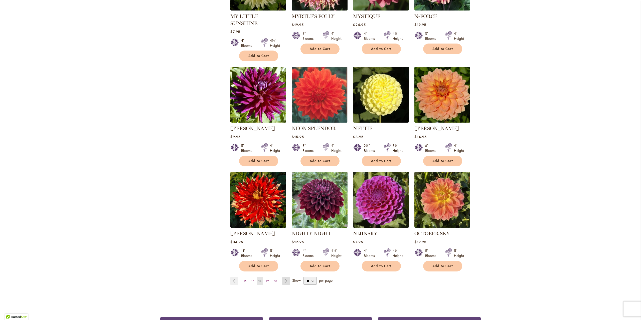
click at [285, 277] on link "Page Next" at bounding box center [286, 281] width 8 height 8
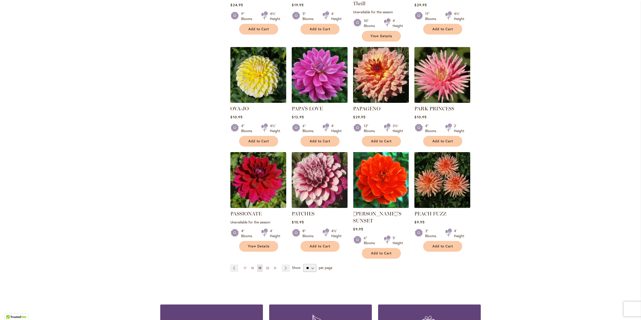
scroll to position [300, 0]
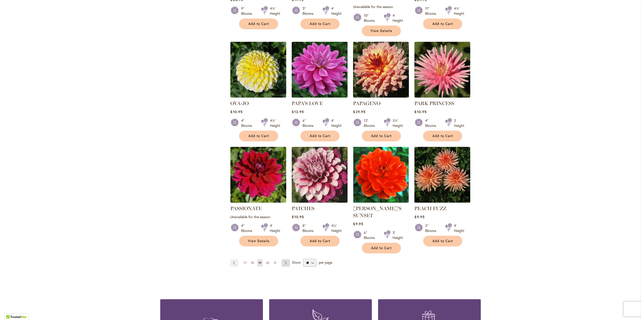
click at [284, 259] on link "Page Next" at bounding box center [285, 263] width 8 height 8
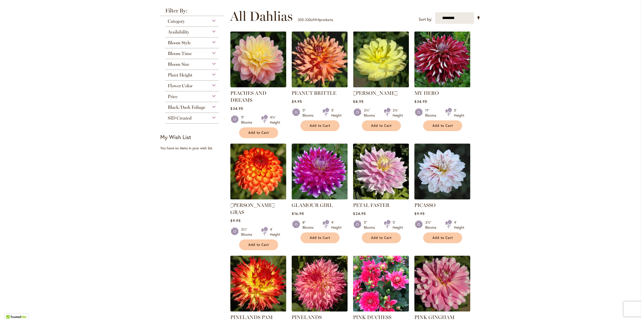
scroll to position [75, 0]
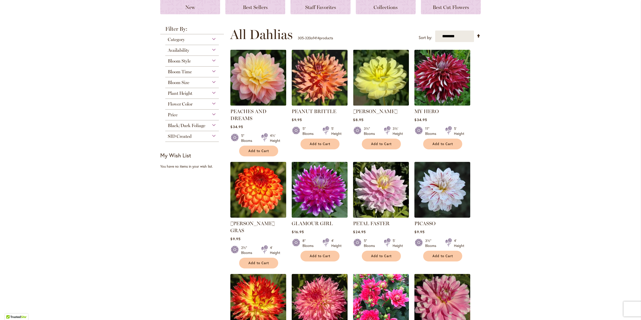
click at [258, 85] on img at bounding box center [258, 78] width 59 height 59
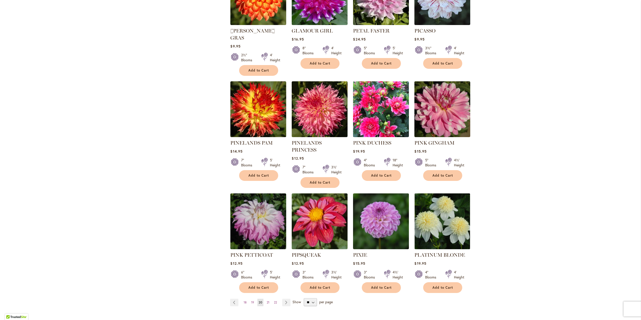
scroll to position [275, 0]
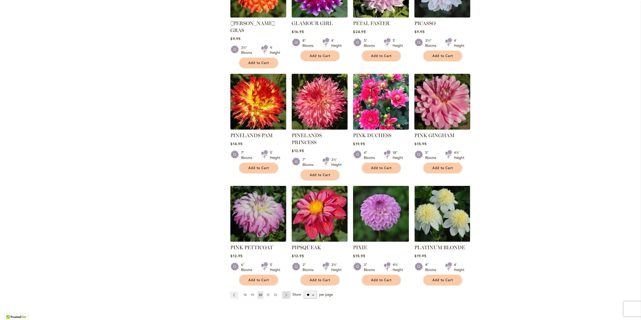
click at [284, 291] on link "Page Next" at bounding box center [286, 295] width 8 height 8
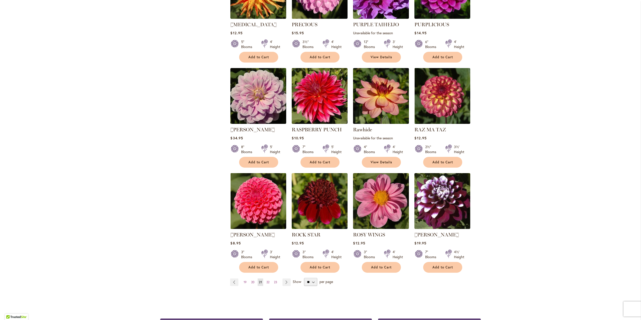
scroll to position [275, 0]
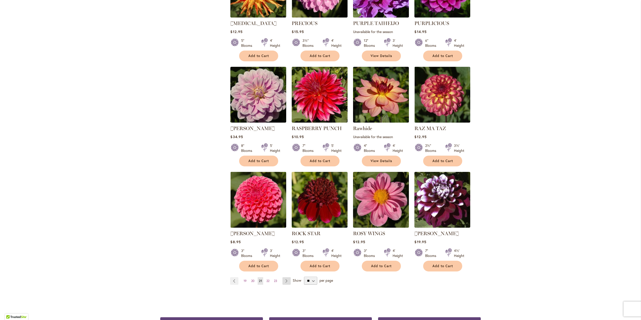
click at [285, 280] on link "Page Next" at bounding box center [286, 281] width 8 height 8
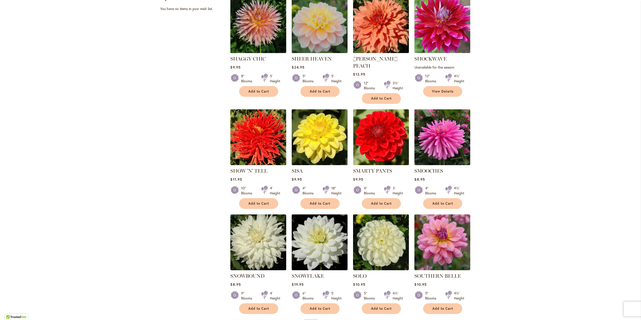
scroll to position [250, 0]
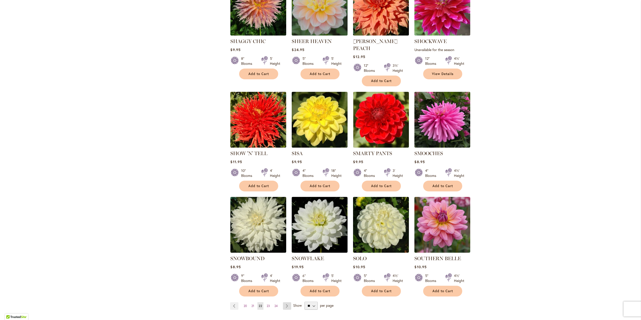
click at [287, 302] on link "Page Next" at bounding box center [287, 306] width 8 height 8
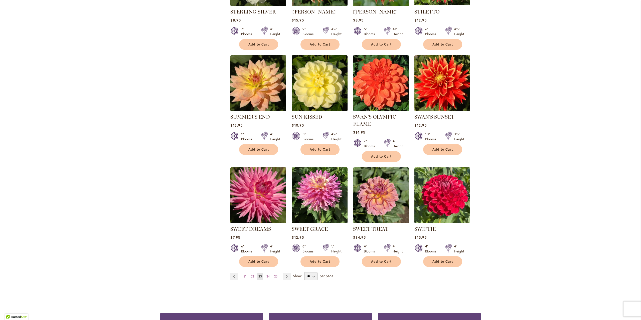
scroll to position [300, 0]
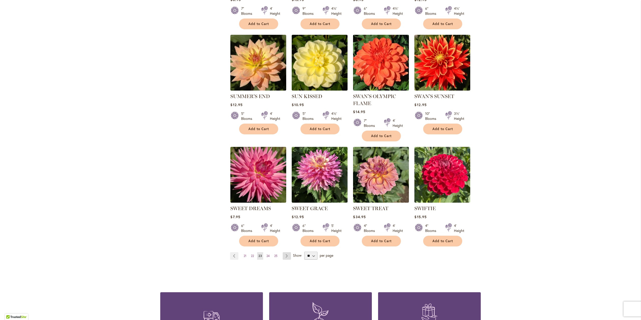
click at [287, 255] on link "Page Next" at bounding box center [286, 256] width 8 height 8
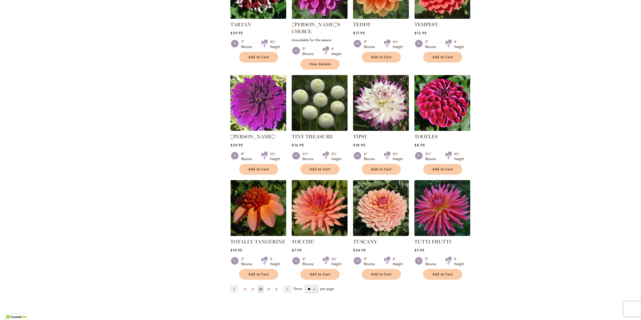
scroll to position [275, 0]
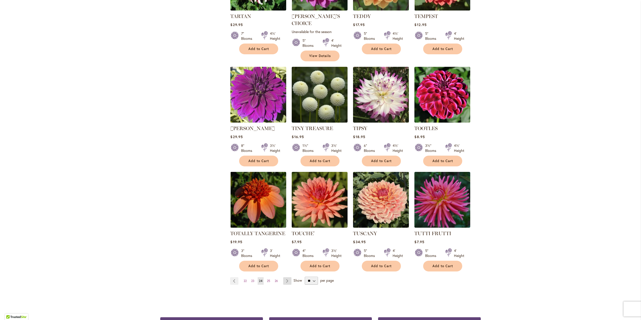
click at [288, 277] on link "Page Next" at bounding box center [287, 281] width 8 height 8
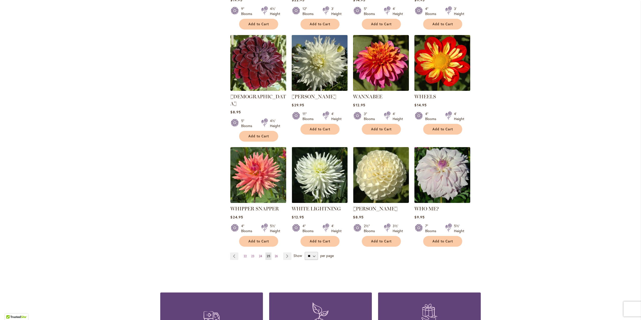
scroll to position [300, 0]
click at [275, 254] on span "26" at bounding box center [275, 256] width 3 height 4
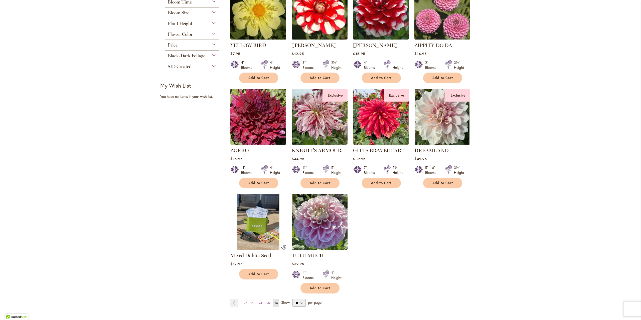
scroll to position [250, 0]
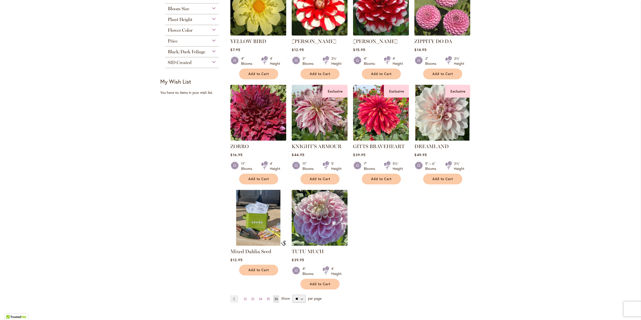
click at [250, 222] on img at bounding box center [258, 218] width 59 height 59
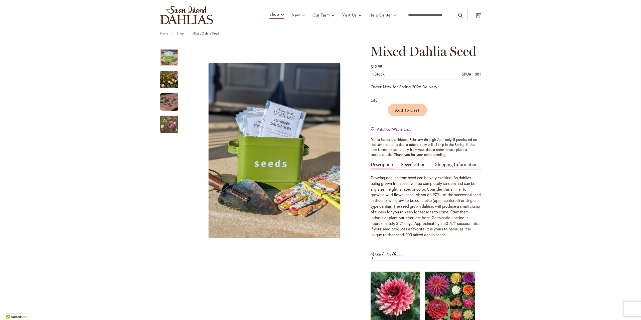
scroll to position [25, 0]
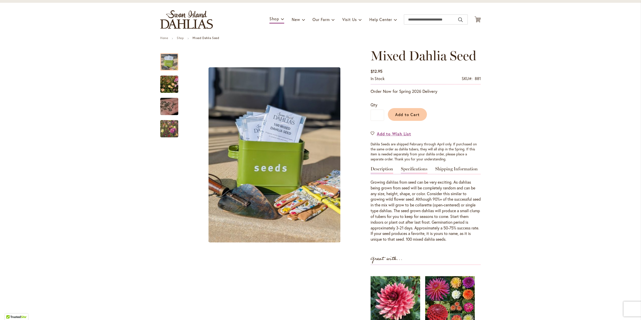
click at [409, 171] on link "Specifications" at bounding box center [414, 170] width 27 height 7
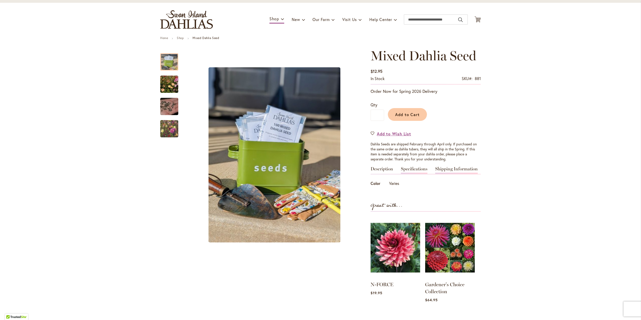
click at [468, 168] on link "Shipping Information" at bounding box center [456, 170] width 43 height 7
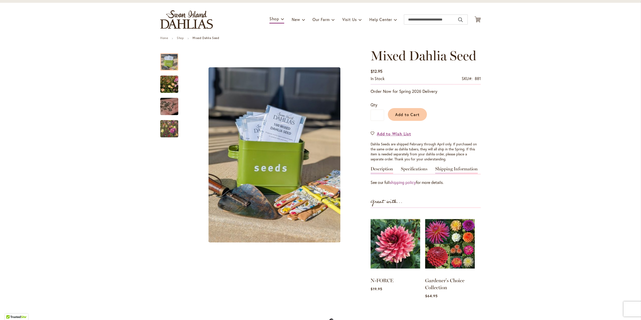
click at [379, 169] on link "Description" at bounding box center [381, 170] width 23 height 7
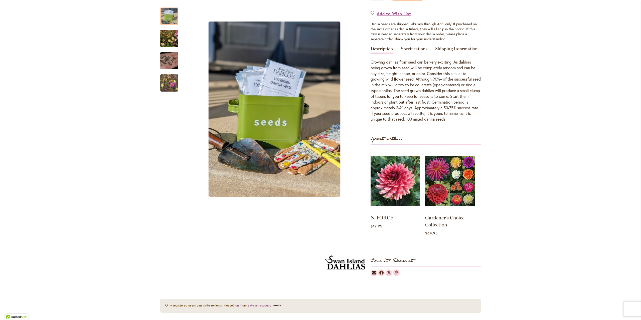
scroll to position [150, 0]
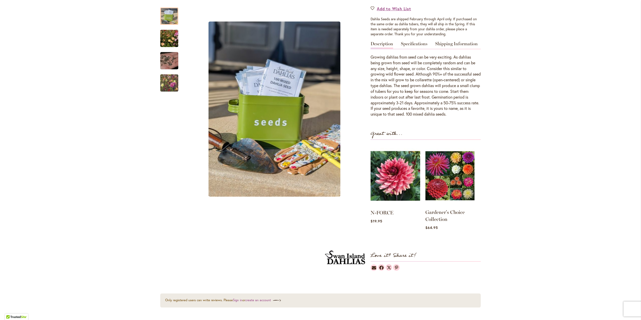
click at [455, 187] on img at bounding box center [449, 175] width 49 height 61
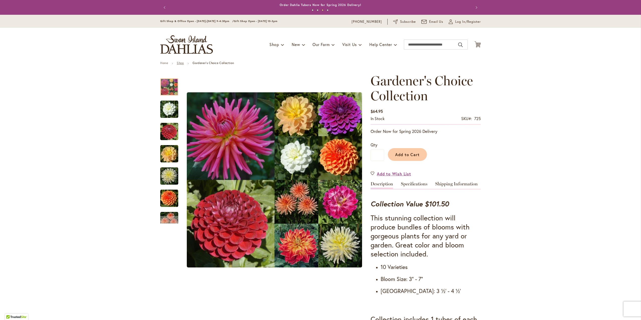
click at [181, 63] on link "Shop" at bounding box center [180, 63] width 7 height 4
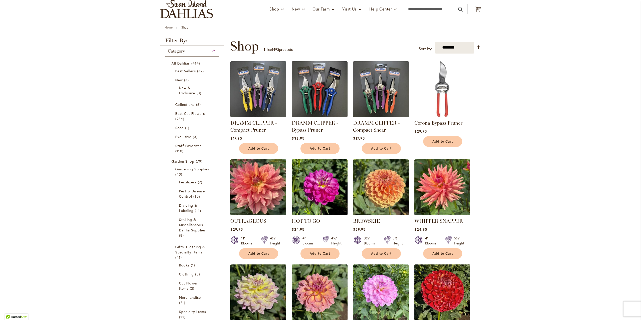
scroll to position [75, 0]
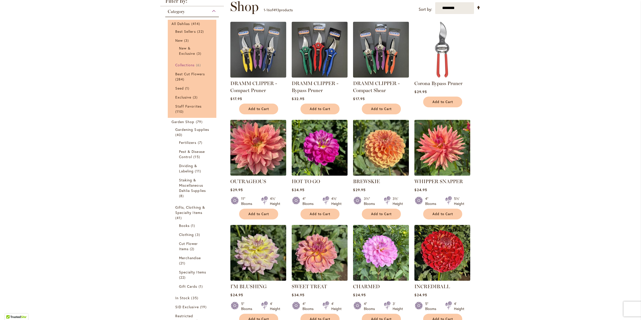
click at [185, 65] on span "Collections" at bounding box center [185, 65] width 20 height 5
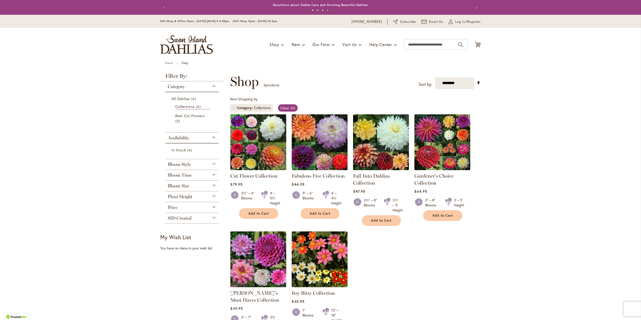
click at [316, 139] on img at bounding box center [319, 142] width 59 height 59
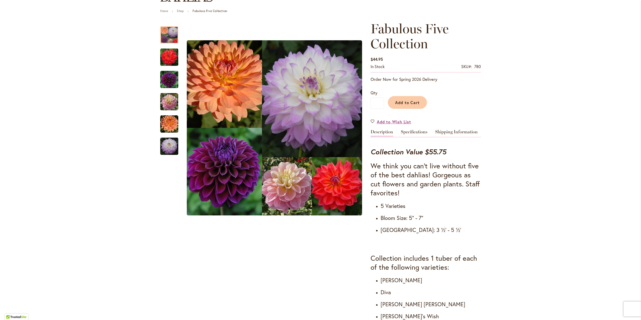
scroll to position [50, 0]
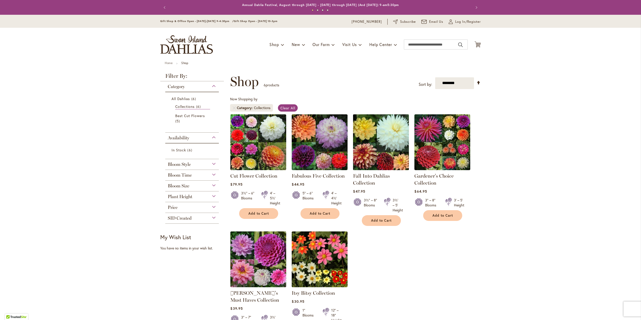
click at [381, 139] on img at bounding box center [381, 142] width 59 height 59
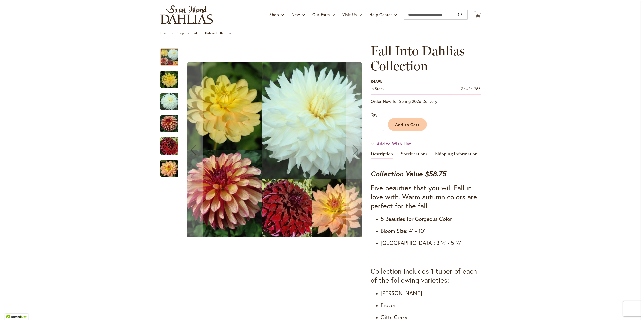
scroll to position [25, 0]
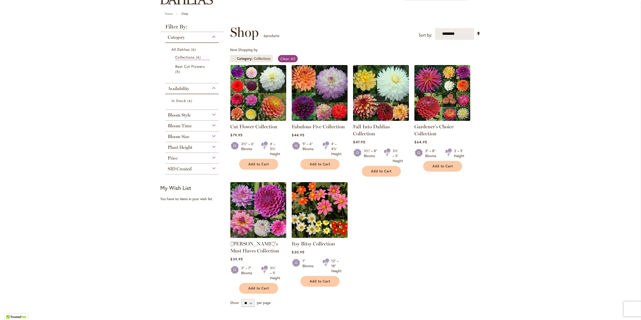
scroll to position [50, 0]
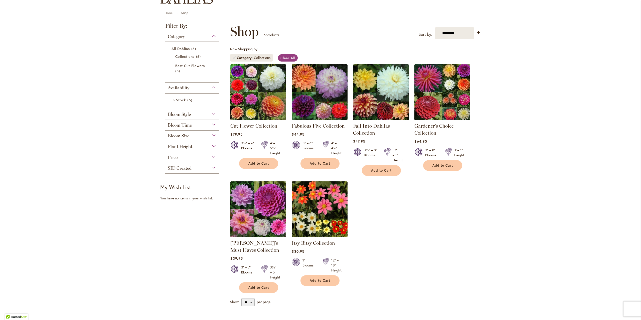
click at [441, 98] on img at bounding box center [442, 92] width 59 height 59
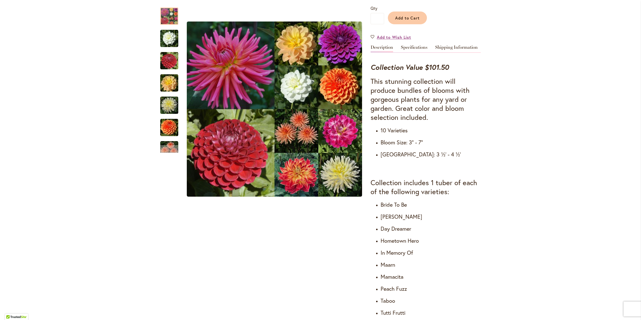
scroll to position [175, 0]
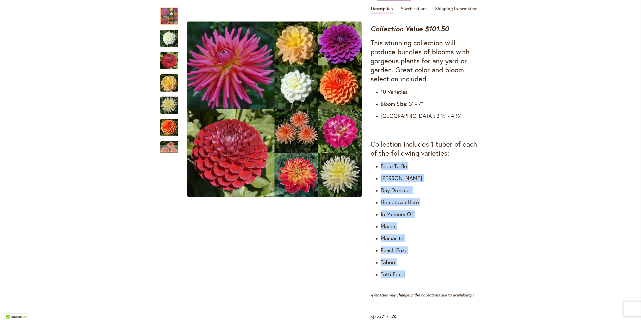
drag, startPoint x: 406, startPoint y: 274, endPoint x: 378, endPoint y: 167, distance: 110.3
click at [378, 167] on ul "Bride To Be Cornel Day Dreamer Hometown Hero In Memory Of Maarn Mamacita Peach …" at bounding box center [425, 220] width 110 height 115
copy ul "Bride To Be Cornel Day Dreamer Hometown Hero In Memory Of Maarn Mamacita Peach …"
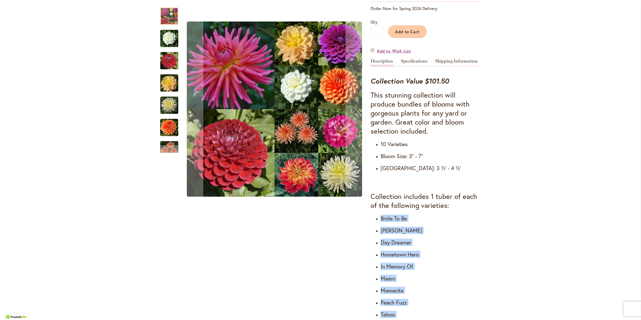
scroll to position [25, 0]
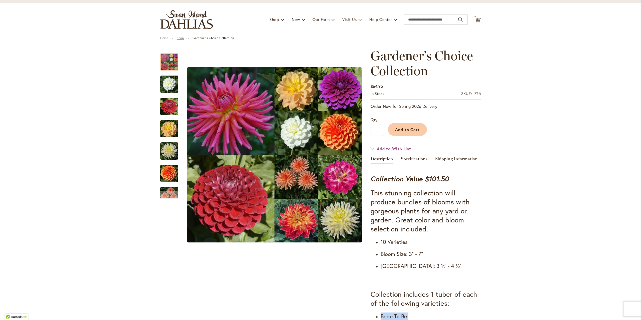
click at [181, 37] on link "Shop" at bounding box center [180, 38] width 7 height 4
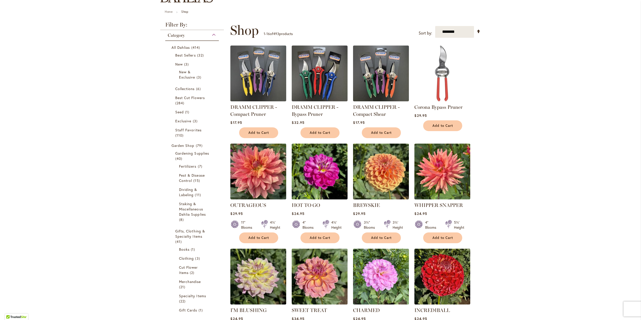
scroll to position [50, 0]
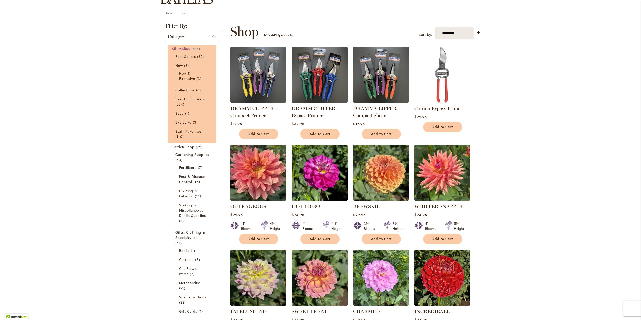
click at [184, 48] on span "All Dahlias" at bounding box center [180, 48] width 19 height 5
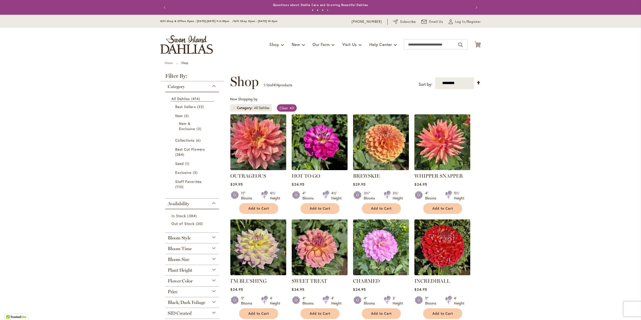
click at [249, 106] on span "Category" at bounding box center [245, 107] width 17 height 5
click at [289, 108] on span "Clear All" at bounding box center [286, 108] width 15 height 5
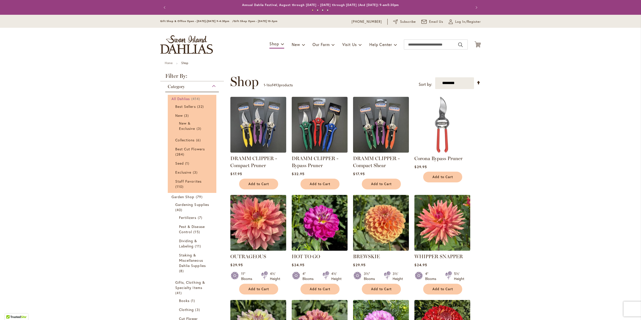
click at [184, 98] on span "All Dahlias" at bounding box center [180, 98] width 19 height 5
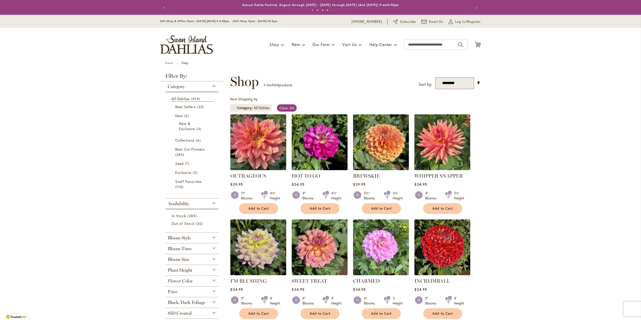
click at [465, 83] on select "**********" at bounding box center [454, 83] width 39 height 12
select select "****"
click at [435, 77] on select "**********" at bounding box center [454, 83] width 39 height 12
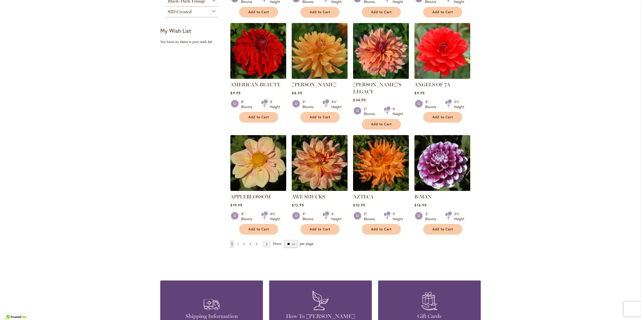
scroll to position [303, 0]
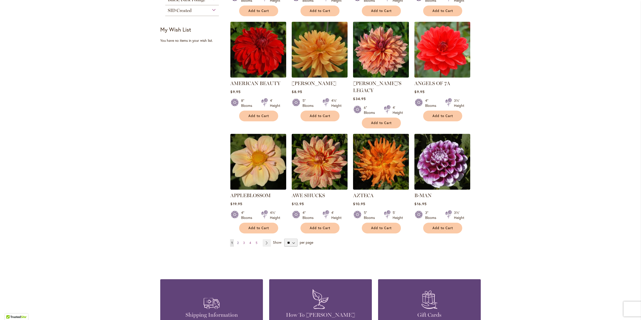
click at [237, 239] on link "Page 2" at bounding box center [238, 243] width 4 height 8
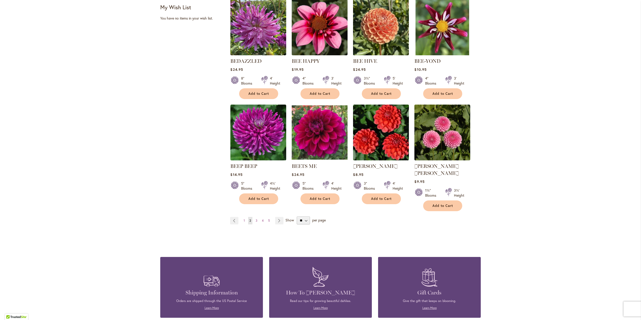
scroll to position [325, 0]
click at [255, 218] on span "3" at bounding box center [256, 220] width 2 height 4
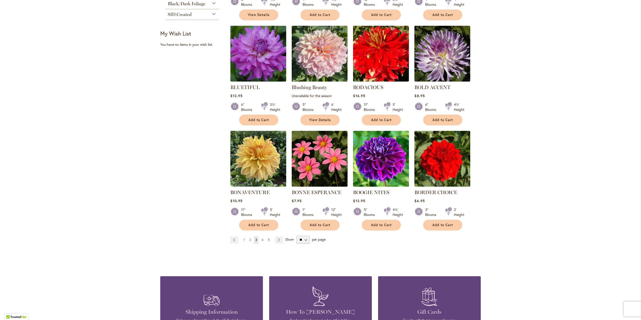
scroll to position [303, 0]
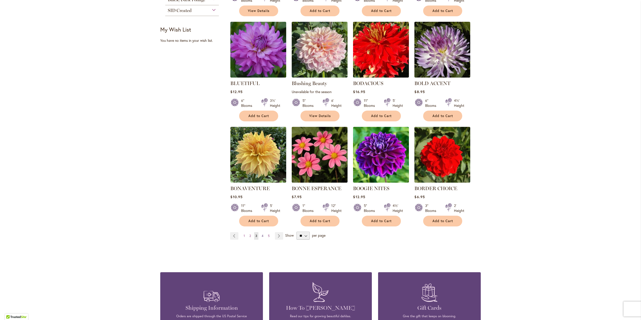
click at [260, 235] on link "Page 4" at bounding box center [262, 236] width 4 height 8
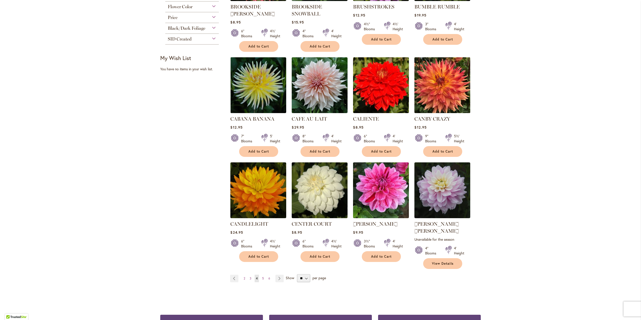
scroll to position [278, 0]
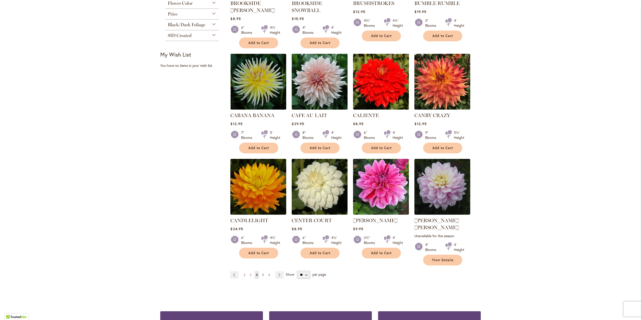
click at [262, 273] on span "5" at bounding box center [263, 275] width 2 height 4
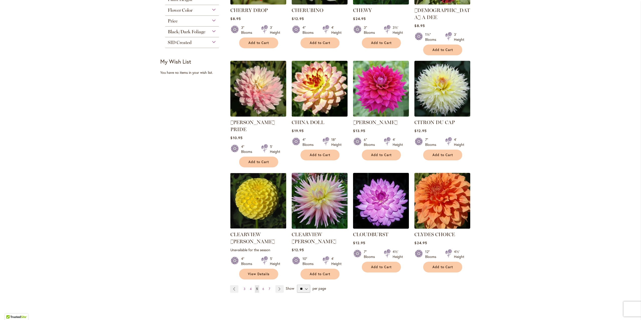
scroll to position [328, 0]
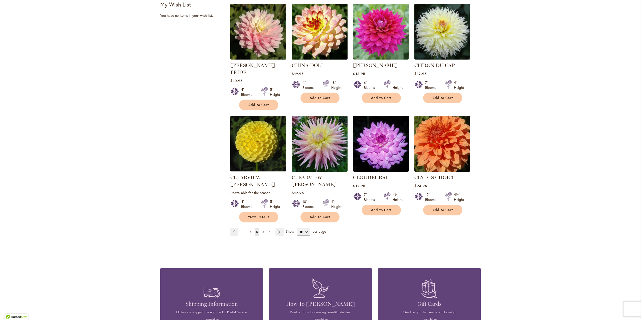
click at [262, 230] on span "6" at bounding box center [263, 232] width 2 height 4
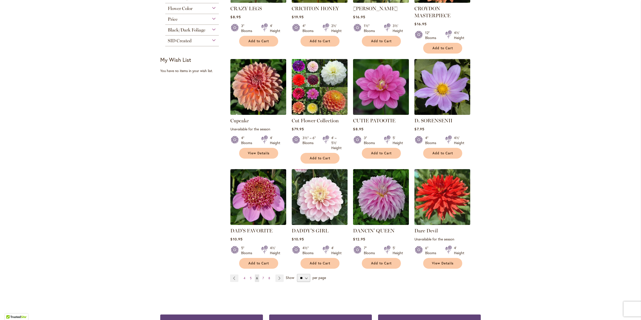
scroll to position [278, 0]
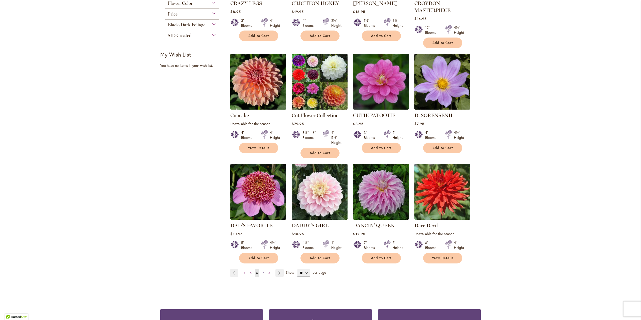
click at [262, 273] on span "7" at bounding box center [263, 273] width 2 height 4
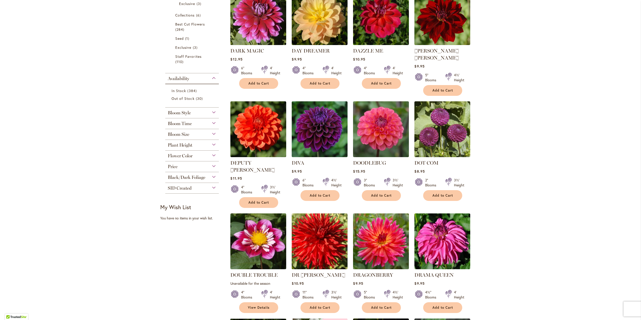
scroll to position [250, 0]
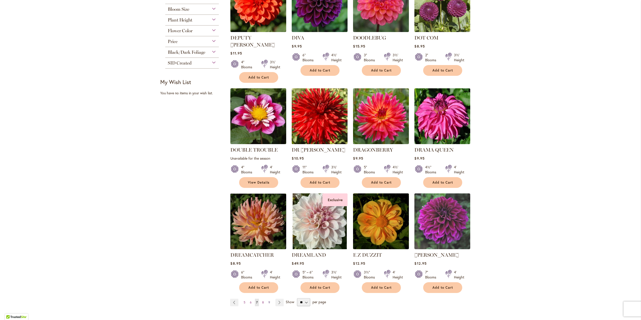
click at [268, 300] on span "9" at bounding box center [269, 302] width 2 height 4
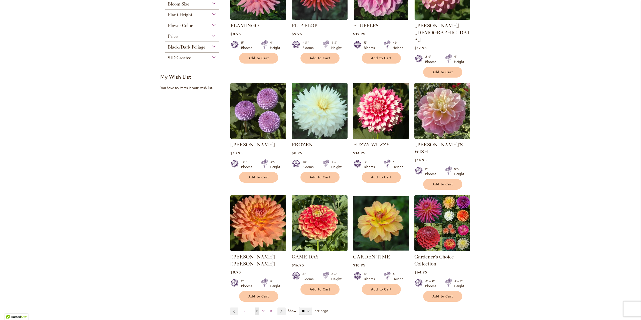
scroll to position [278, 0]
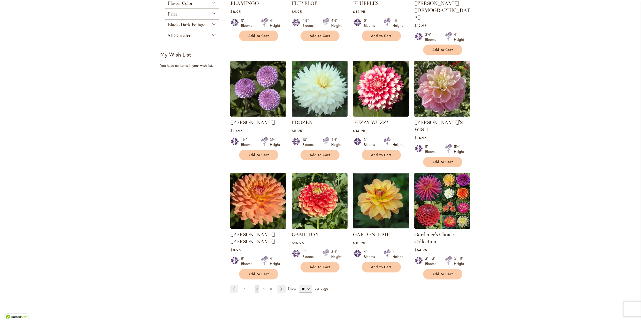
click at [269, 287] on span "11" at bounding box center [270, 289] width 3 height 4
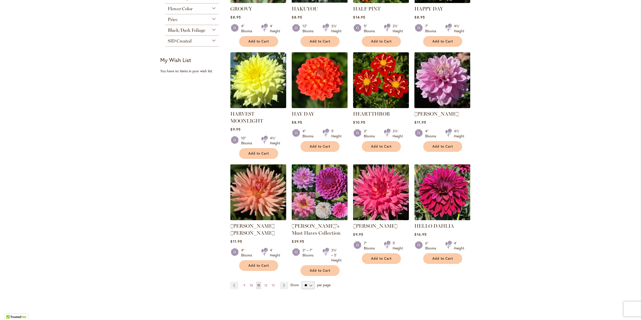
scroll to position [275, 0]
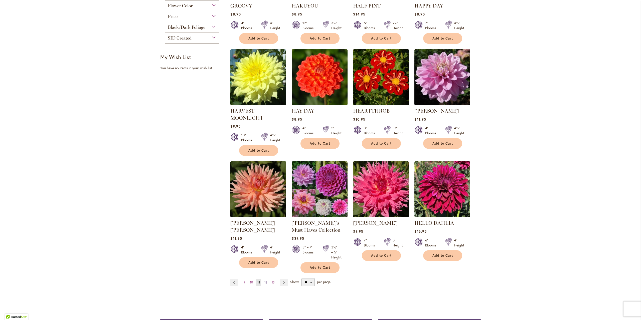
click at [264, 281] on span "12" at bounding box center [265, 282] width 3 height 4
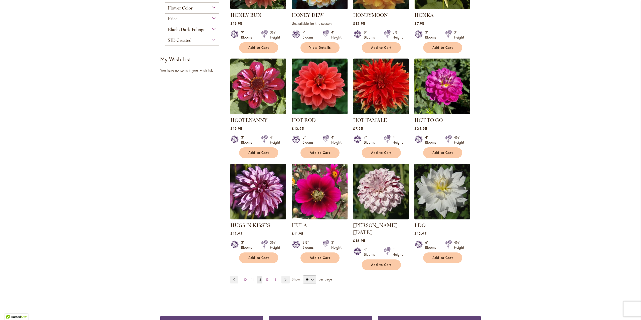
scroll to position [275, 0]
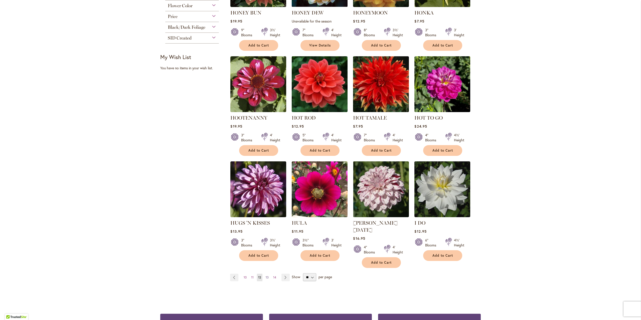
click at [266, 275] on span "13" at bounding box center [266, 277] width 3 height 4
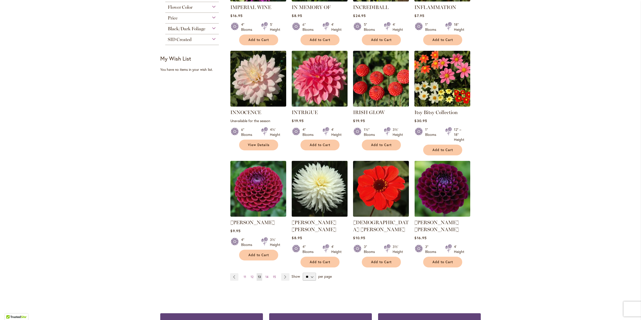
scroll to position [278, 0]
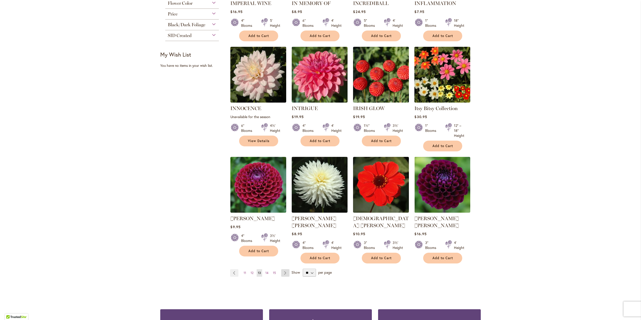
click at [283, 269] on link "Page Next" at bounding box center [285, 273] width 8 height 8
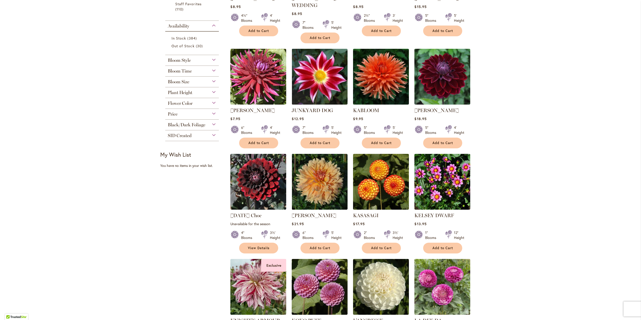
scroll to position [278, 0]
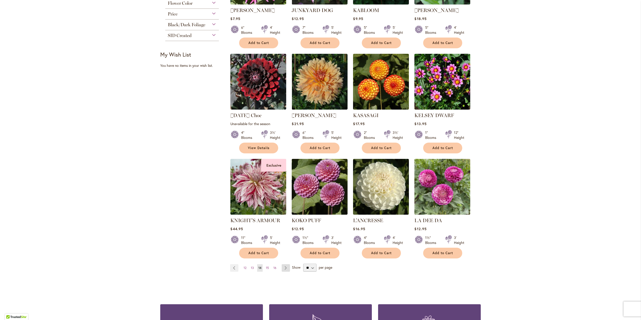
click at [283, 266] on link "Page Next" at bounding box center [285, 268] width 8 height 8
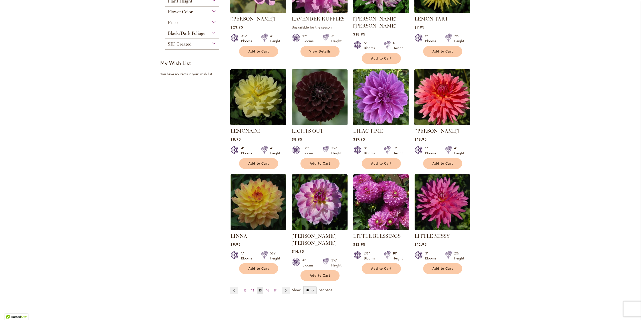
scroll to position [303, 0]
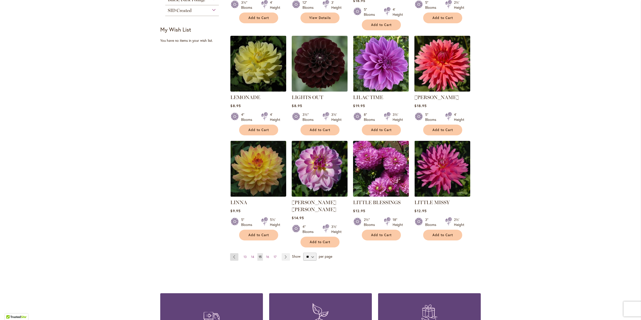
click at [233, 253] on link "Page Previous" at bounding box center [234, 257] width 8 height 8
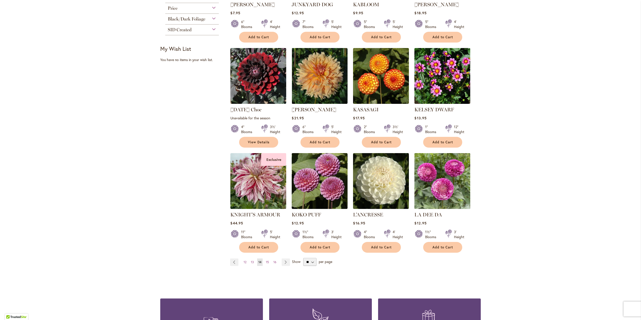
scroll to position [300, 0]
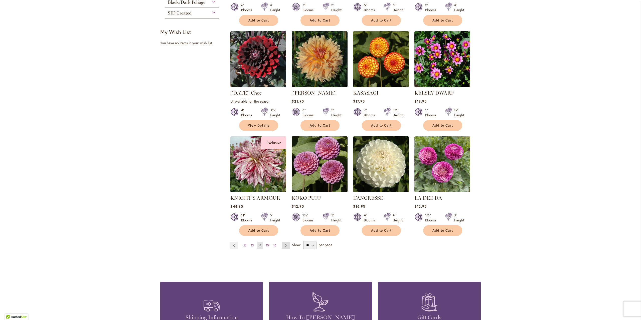
click at [283, 245] on link "Page Next" at bounding box center [285, 246] width 8 height 8
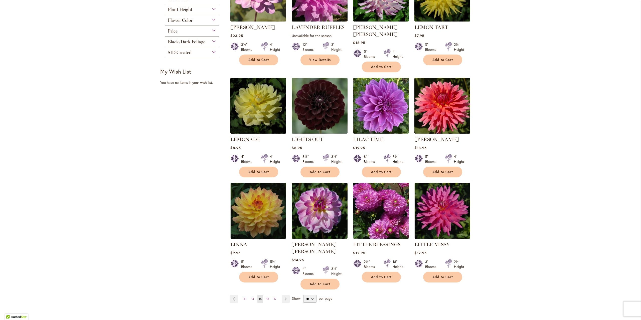
scroll to position [275, 0]
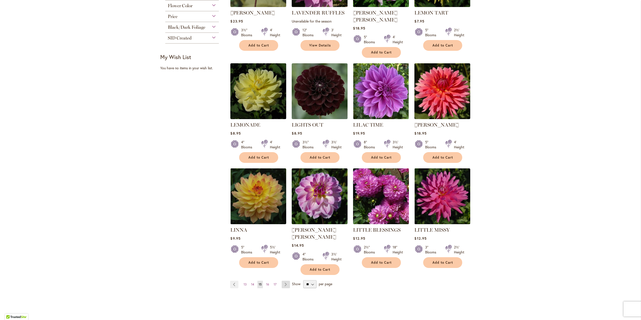
click at [283, 281] on link "Page Next" at bounding box center [285, 285] width 8 height 8
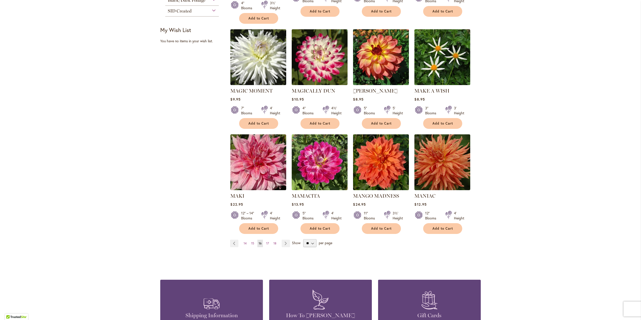
scroll to position [328, 0]
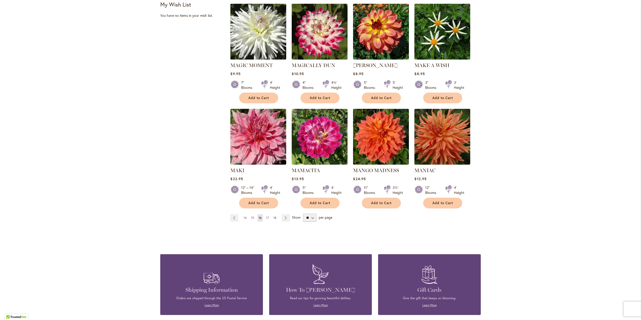
click at [274, 214] on link "Page 18" at bounding box center [275, 218] width 6 height 8
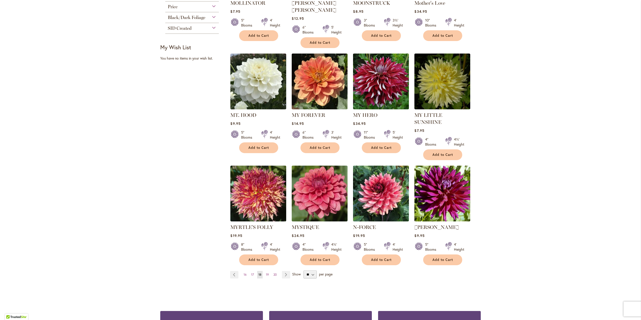
scroll to position [300, 0]
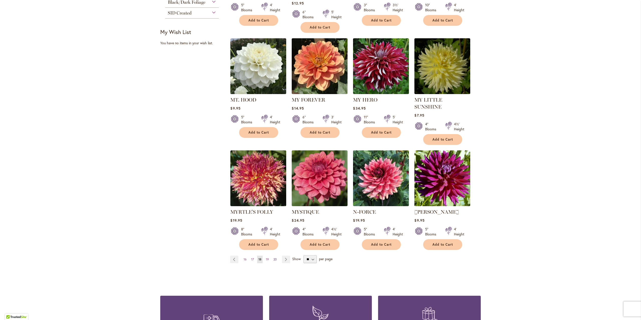
click at [273, 257] on span "20" at bounding box center [274, 259] width 3 height 4
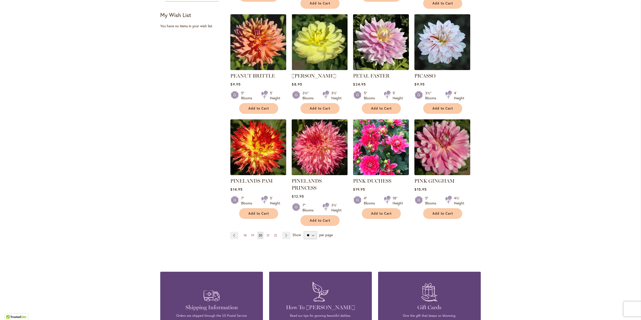
scroll to position [328, 0]
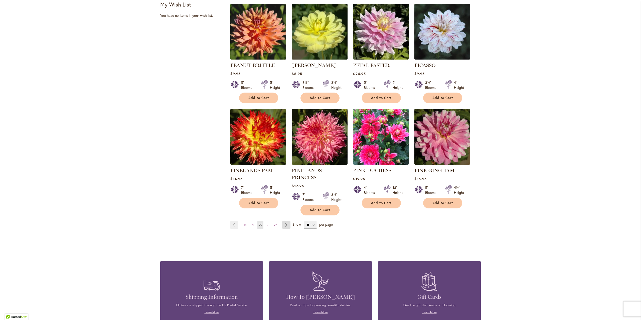
click at [284, 221] on link "Page Next" at bounding box center [286, 225] width 8 height 8
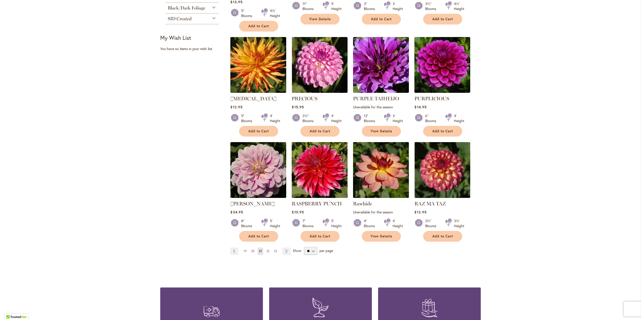
scroll to position [303, 0]
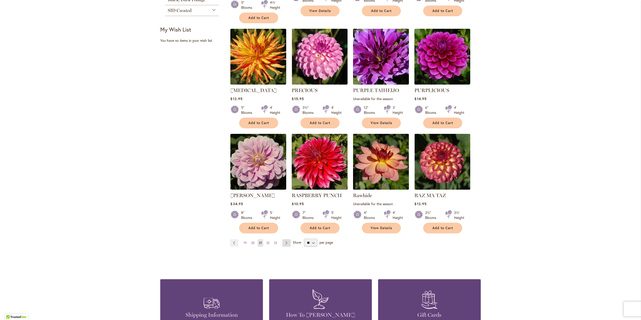
click at [286, 243] on link "Page Next" at bounding box center [286, 243] width 8 height 8
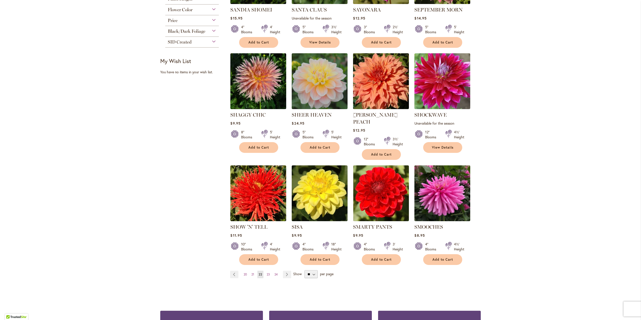
scroll to position [278, 0]
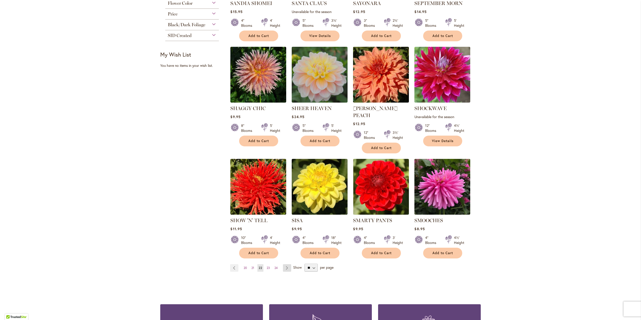
click at [284, 264] on link "Page Next" at bounding box center [287, 268] width 8 height 8
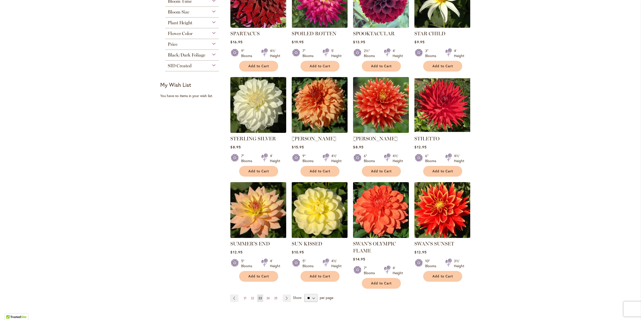
scroll to position [278, 0]
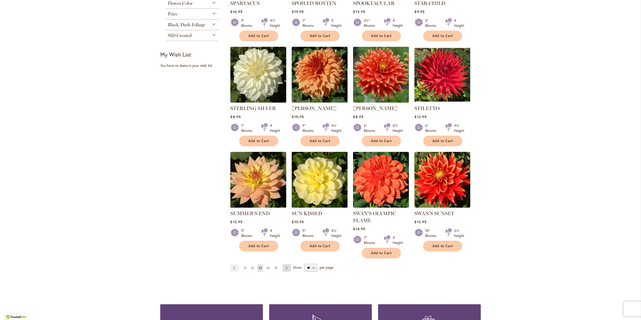
click at [285, 268] on link "Page Next" at bounding box center [286, 268] width 8 height 8
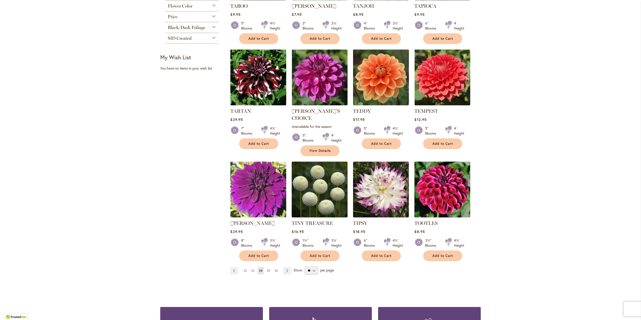
scroll to position [275, 0]
click at [285, 267] on link "Page Next" at bounding box center [287, 271] width 8 height 8
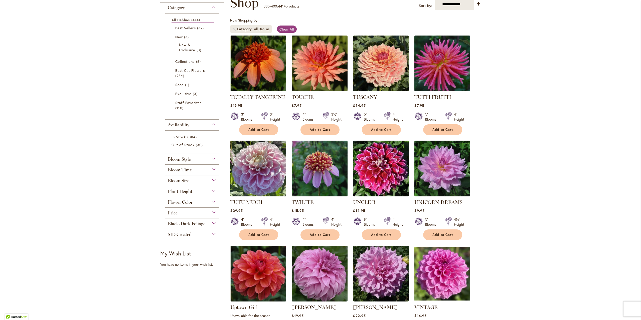
scroll to position [78, 0]
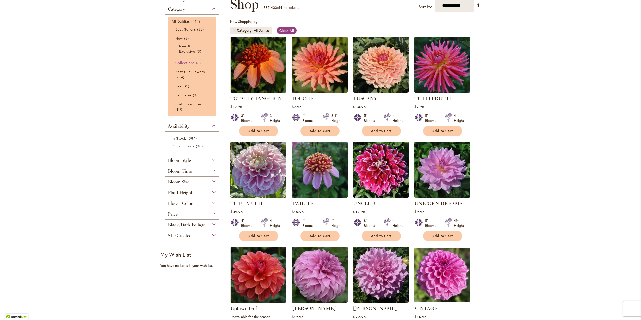
click at [186, 61] on span "Collections" at bounding box center [185, 62] width 20 height 5
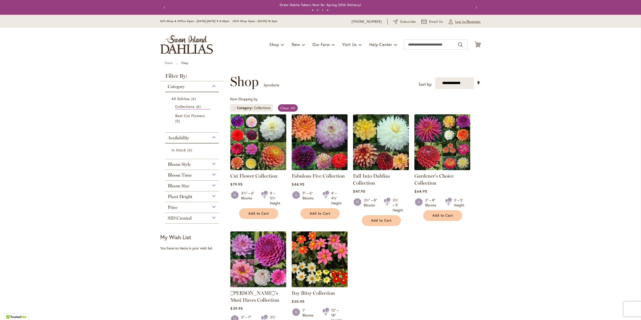
click at [464, 22] on span "Log In/Register" at bounding box center [468, 21] width 26 height 5
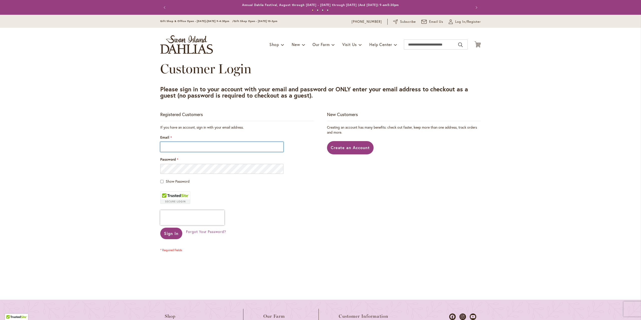
click at [190, 148] on input "Email" at bounding box center [221, 147] width 123 height 10
type input "**********"
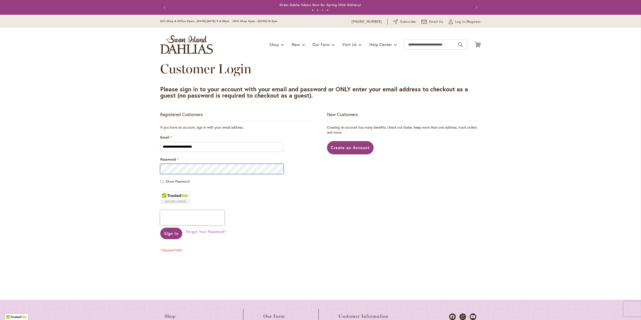
click at [160, 228] on button "Sign In" at bounding box center [171, 234] width 22 height 12
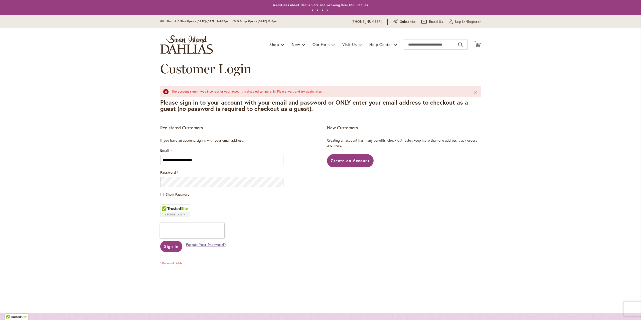
click at [203, 245] on span "Forgot Your Password?" at bounding box center [206, 244] width 40 height 5
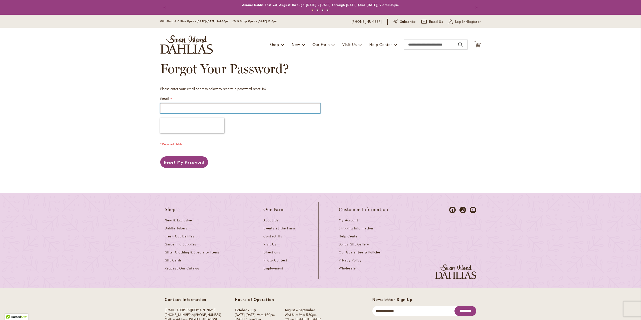
click at [189, 105] on input "Email" at bounding box center [240, 108] width 160 height 10
type input "**********"
click at [191, 164] on span "Reset My Password" at bounding box center [184, 161] width 40 height 5
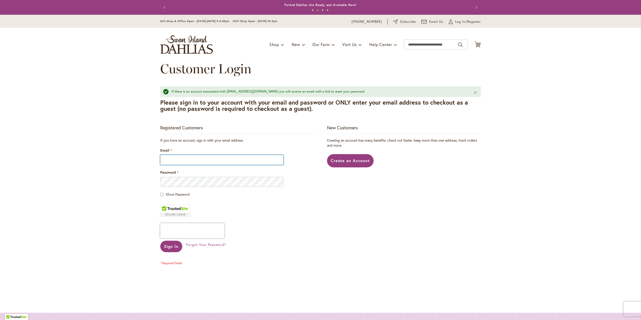
click at [177, 164] on input "Email" at bounding box center [221, 160] width 123 height 10
type input "**********"
click at [160, 241] on button "Sign In" at bounding box center [171, 247] width 22 height 12
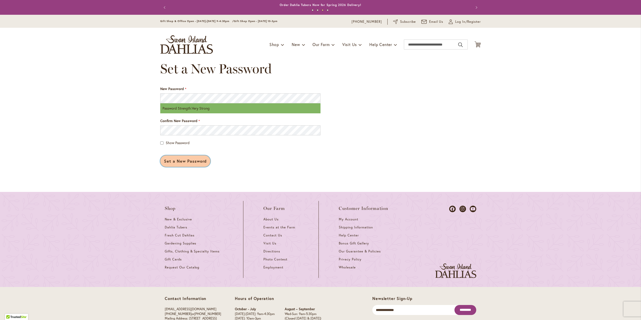
click at [190, 163] on button "Set a New Password" at bounding box center [185, 161] width 50 height 12
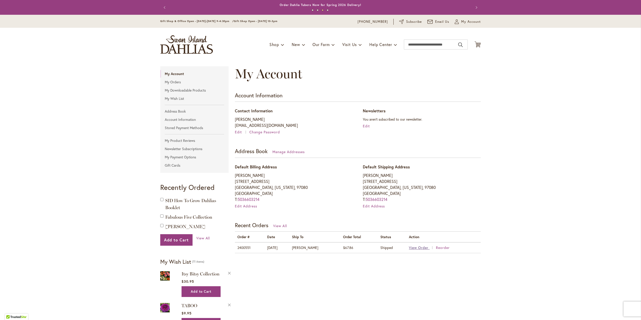
click at [418, 247] on span "View Order" at bounding box center [419, 247] width 20 height 5
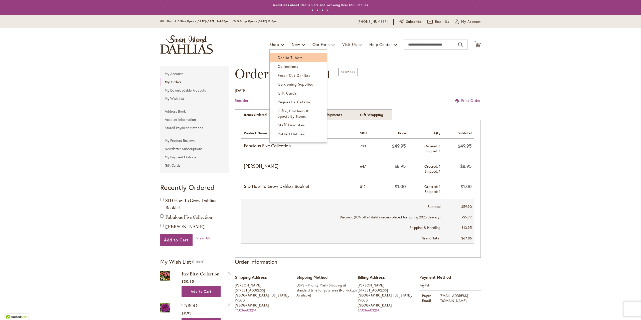
click at [278, 56] on span "Dahlia Tubers" at bounding box center [289, 57] width 25 height 5
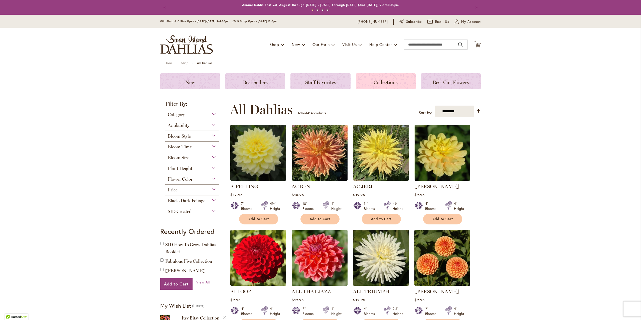
click at [393, 84] on span "Collections" at bounding box center [385, 82] width 24 height 6
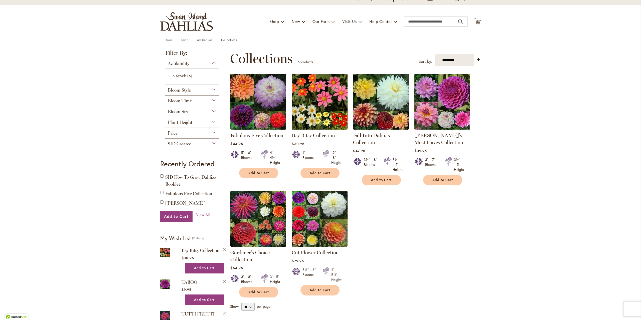
scroll to position [25, 0]
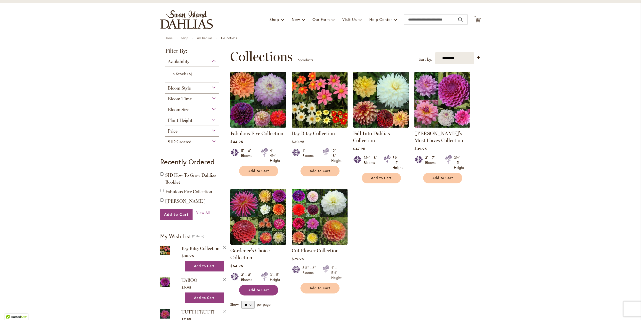
click at [259, 290] on span "Add to Cart" at bounding box center [258, 290] width 21 height 4
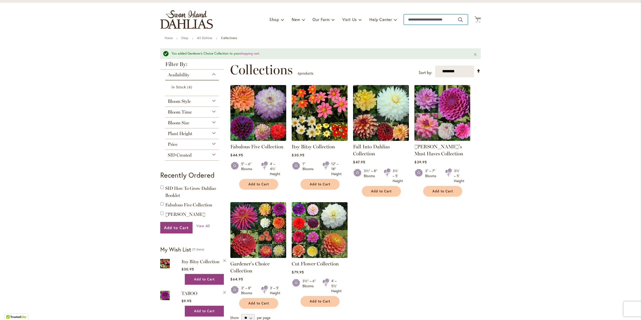
click at [422, 20] on input "Search" at bounding box center [436, 20] width 64 height 10
click at [416, 19] on input "Search" at bounding box center [436, 20] width 64 height 10
type input "**********"
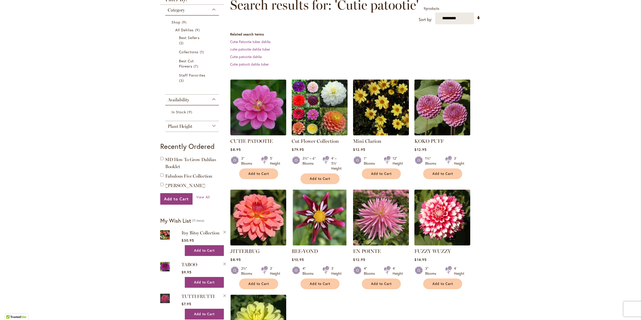
scroll to position [75, 0]
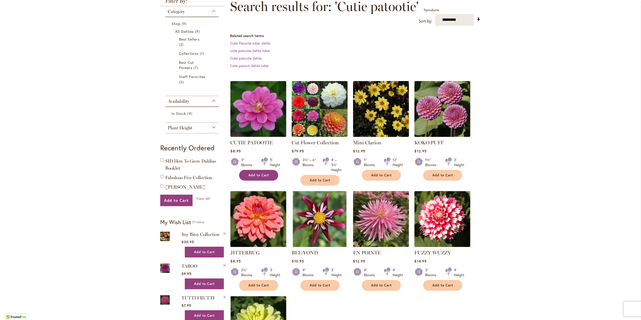
click at [258, 176] on span "Add to Cart" at bounding box center [258, 175] width 21 height 4
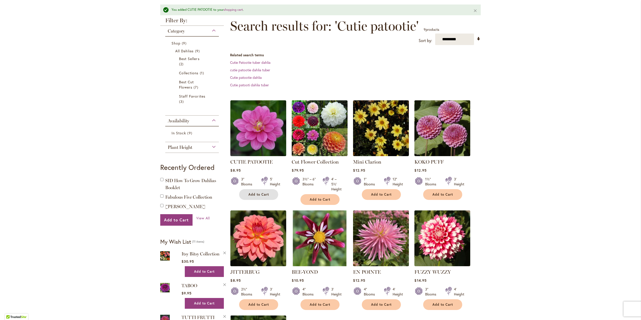
scroll to position [0, 0]
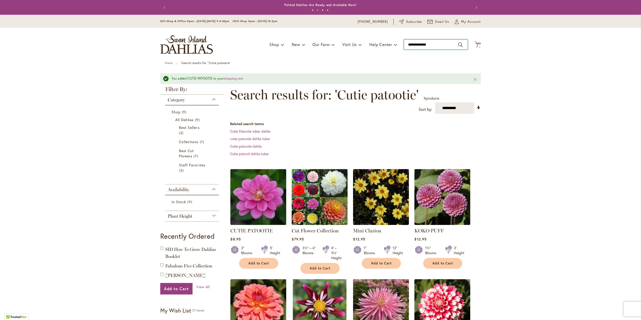
click at [429, 45] on input "**********" at bounding box center [436, 45] width 64 height 10
type input "*******"
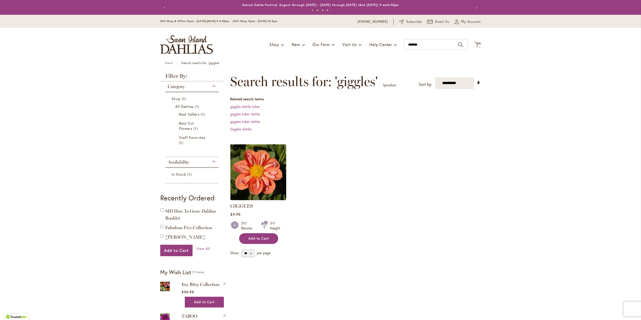
click at [252, 240] on button "Add to Cart" at bounding box center [258, 238] width 39 height 11
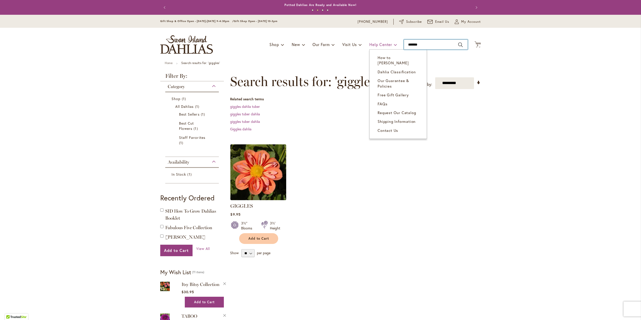
drag, startPoint x: 422, startPoint y: 43, endPoint x: 376, endPoint y: 46, distance: 45.3
click at [378, 45] on div "Toggle Nav Shop Dahlia Tubers Collections Fresh Cut Dahlias Gardening Supplies …" at bounding box center [320, 45] width 330 height 34
type input "**********"
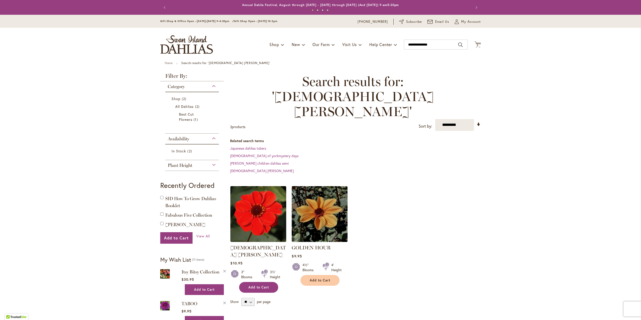
click at [258, 285] on span "Add to Cart" at bounding box center [258, 287] width 21 height 4
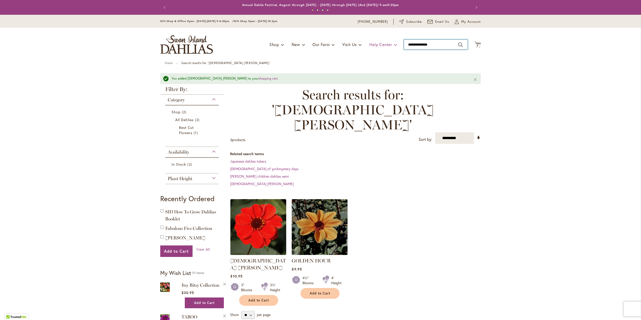
drag, startPoint x: 436, startPoint y: 47, endPoint x: 385, endPoint y: 43, distance: 51.2
click at [385, 43] on div "Toggle Nav Shop Dahlia Tubers Collections Fresh Cut Dahlias Gardening Supplies …" at bounding box center [320, 45] width 330 height 34
type input "**********"
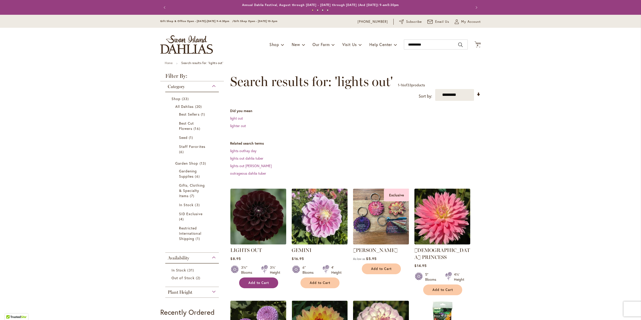
click at [256, 285] on button "Add to Cart" at bounding box center [258, 282] width 39 height 11
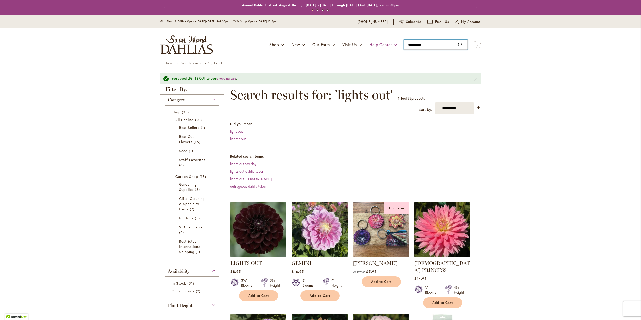
drag, startPoint x: 435, startPoint y: 45, endPoint x: 380, endPoint y: 44, distance: 55.1
click at [380, 44] on div "Toggle Nav Shop Dahlia Tubers Collections Fresh Cut Dahlias Gardening Supplies …" at bounding box center [320, 45] width 330 height 34
type input "*******"
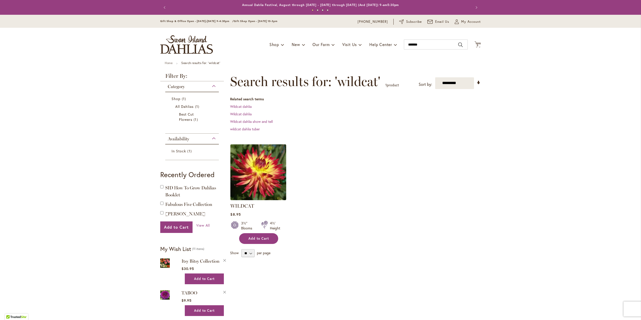
click at [259, 236] on span "Add to Cart" at bounding box center [258, 238] width 21 height 4
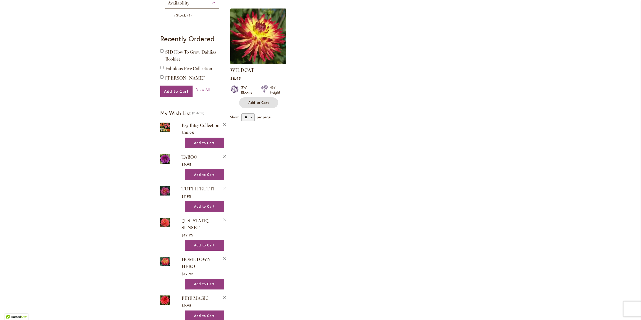
scroll to position [150, 0]
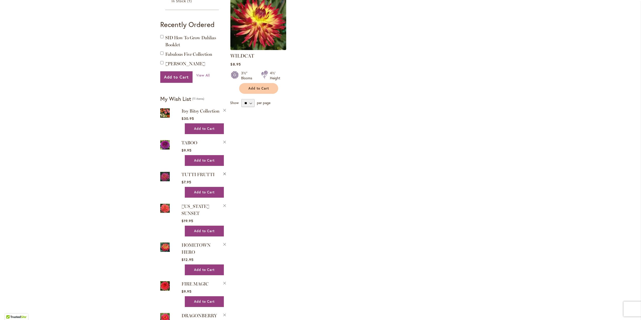
click at [222, 173] on button "Remove TUTTI FRUTTI from Wishlist" at bounding box center [224, 173] width 5 height 5
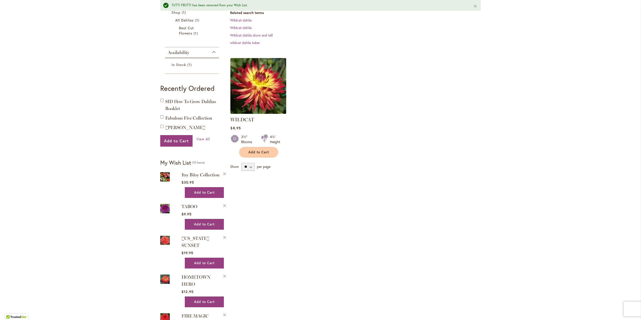
scroll to position [100, 0]
click at [223, 204] on button "Remove TABOO from Wishlist" at bounding box center [224, 204] width 5 height 5
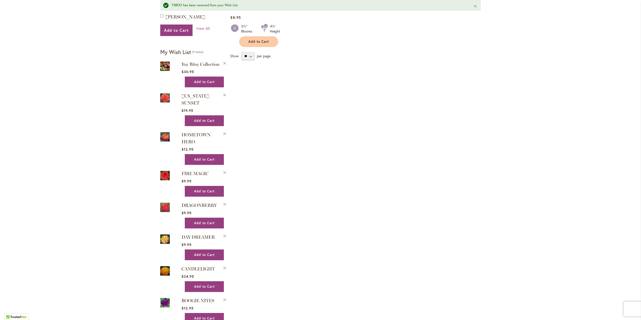
scroll to position [200, 0]
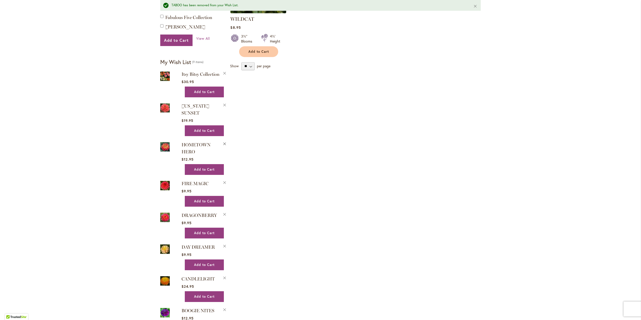
click at [222, 141] on button "Remove HOMETOWN HERO from Wishlist" at bounding box center [224, 143] width 5 height 5
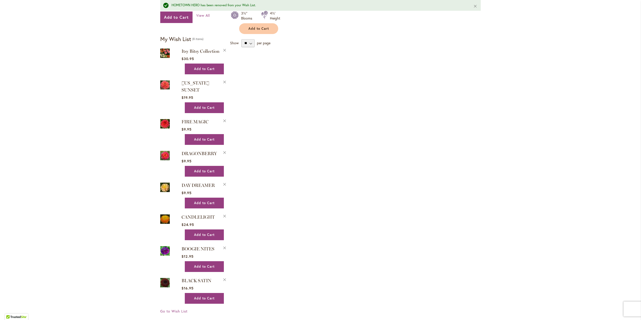
scroll to position [225, 0]
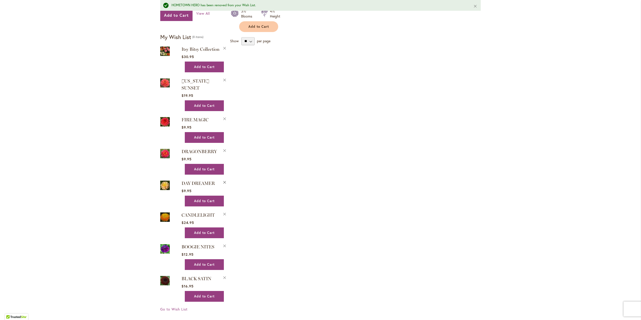
click at [222, 179] on button "Remove DAY DREAMER from Wishlist" at bounding box center [224, 181] width 5 height 5
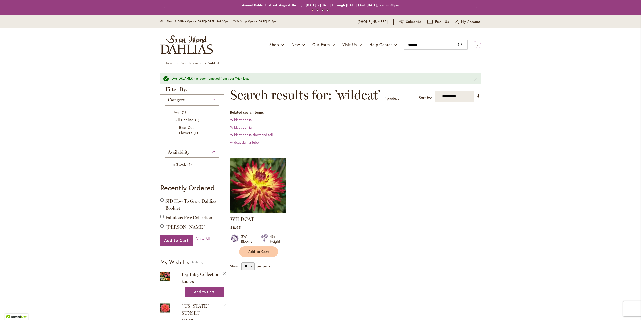
click at [476, 45] on span "6" at bounding box center [477, 45] width 2 height 3
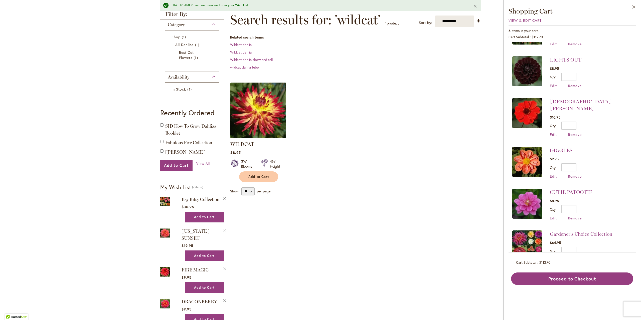
scroll to position [42, 0]
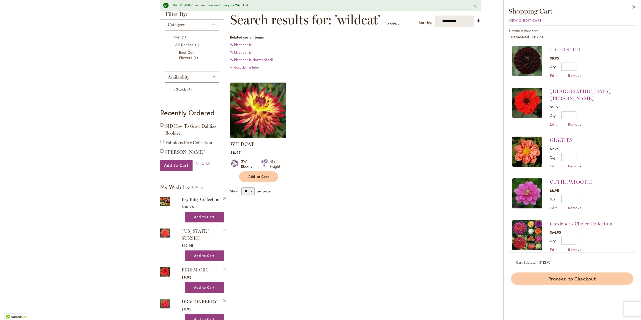
click at [565, 277] on button "Proceed to Checkout" at bounding box center [572, 278] width 122 height 13
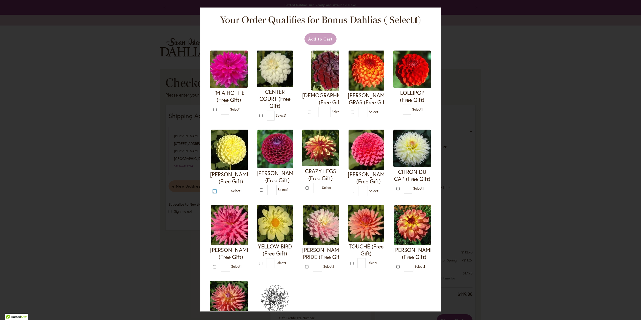
type input "*"
click at [313, 40] on button "Add to Cart" at bounding box center [320, 39] width 32 height 12
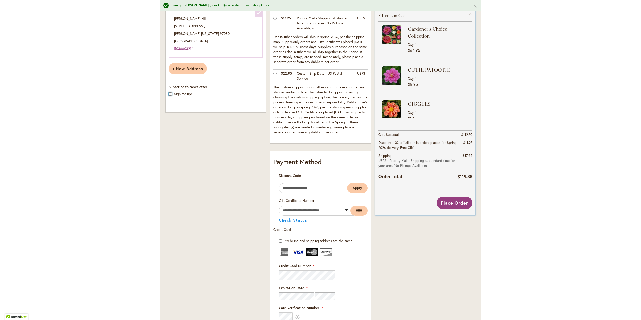
scroll to position [116, 0]
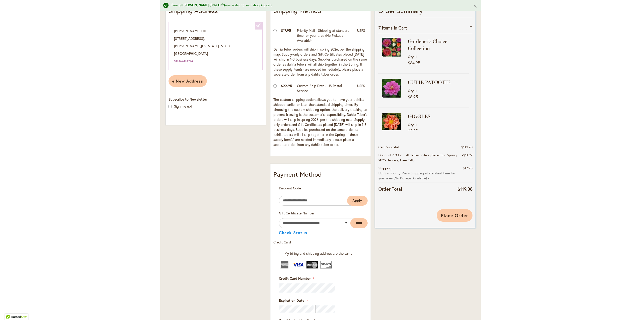
click at [458, 215] on span "Place Order" at bounding box center [454, 215] width 27 height 6
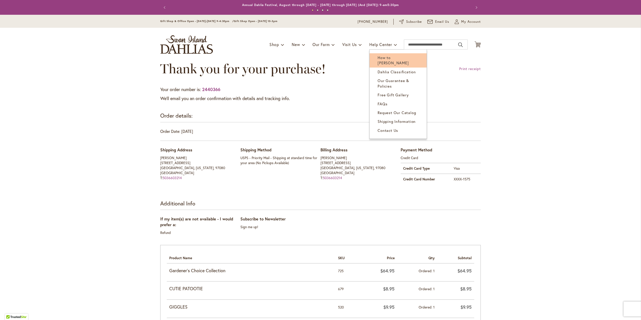
click at [397, 58] on span "How to [PERSON_NAME]" at bounding box center [392, 60] width 31 height 10
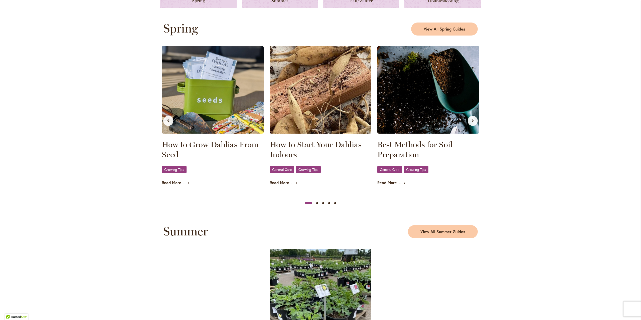
scroll to position [250, 0]
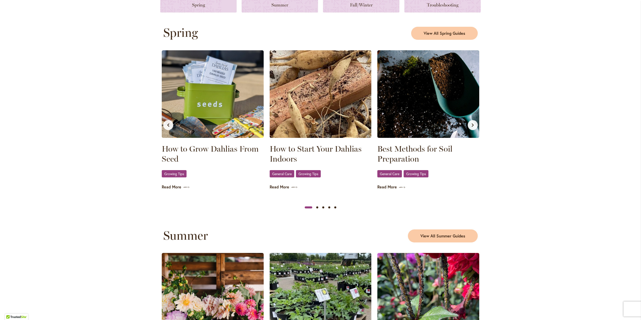
click at [215, 129] on img at bounding box center [213, 94] width 102 height 88
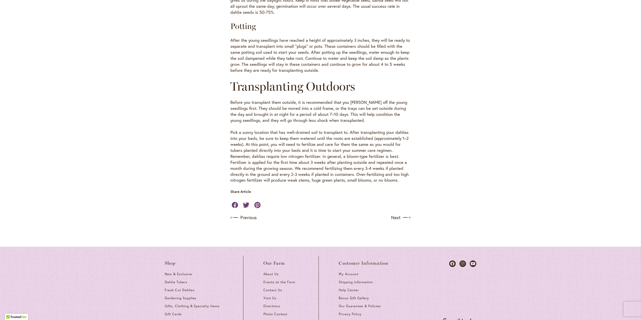
scroll to position [475, 0]
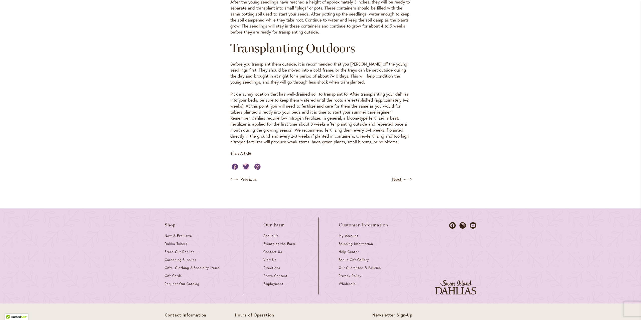
click at [395, 178] on link "Next" at bounding box center [401, 179] width 19 height 8
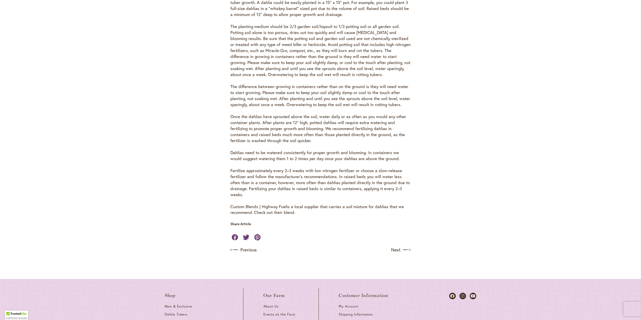
scroll to position [225, 0]
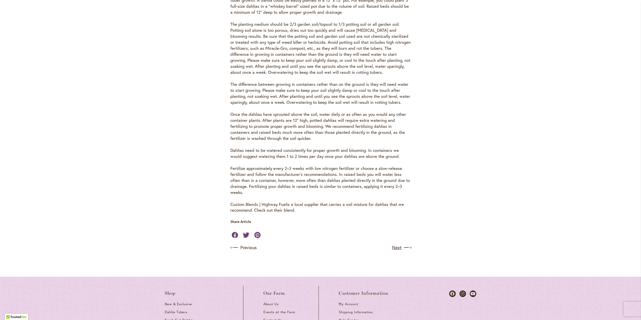
click at [395, 247] on link "Next" at bounding box center [401, 248] width 19 height 8
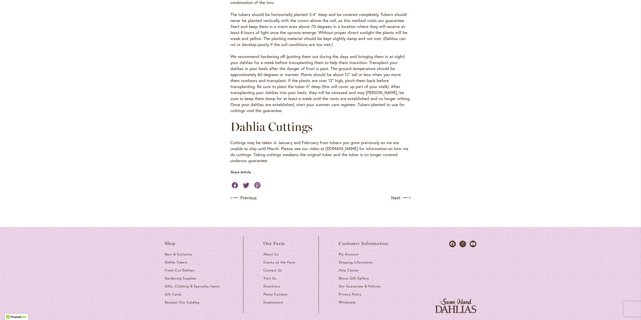
scroll to position [225, 0]
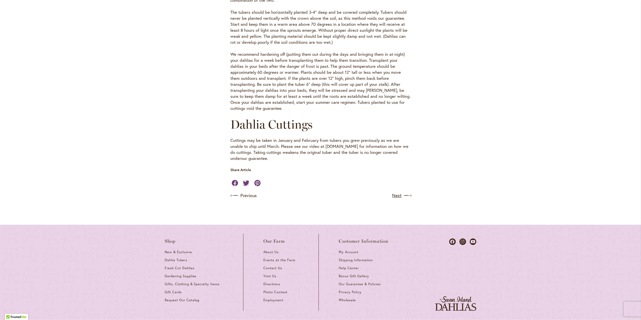
click at [400, 196] on link "Next" at bounding box center [401, 196] width 19 height 8
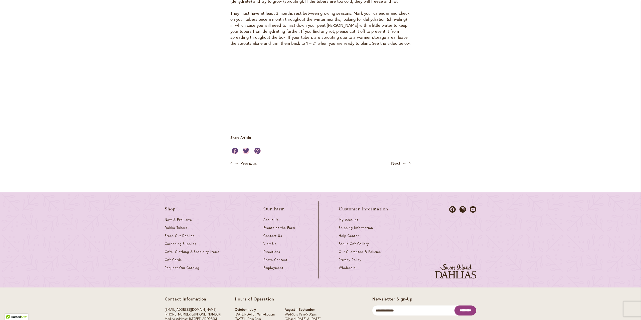
scroll to position [1501, 0]
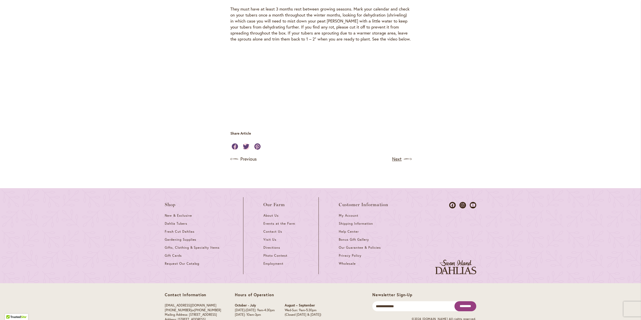
click at [395, 155] on link "Next" at bounding box center [401, 159] width 19 height 8
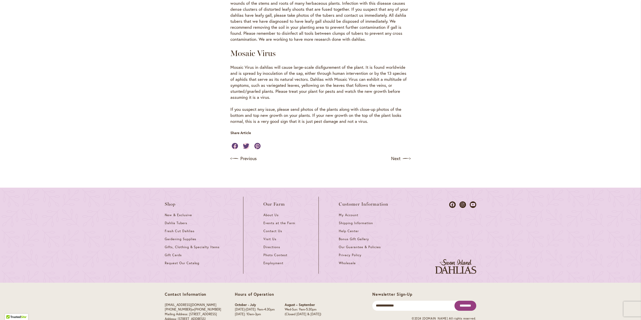
scroll to position [925, 0]
click at [396, 154] on link "Next" at bounding box center [401, 158] width 19 height 8
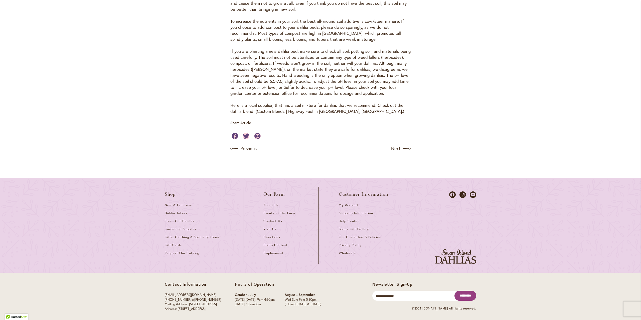
scroll to position [231, 0]
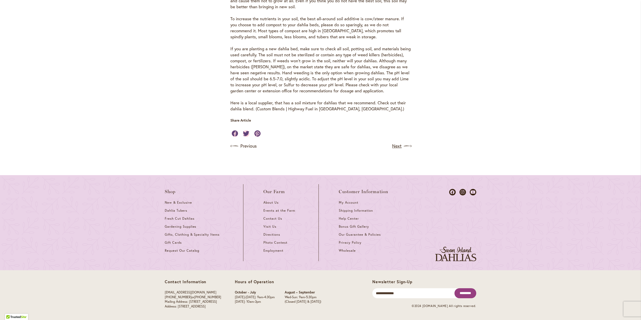
click at [398, 144] on link "Next" at bounding box center [401, 146] width 19 height 8
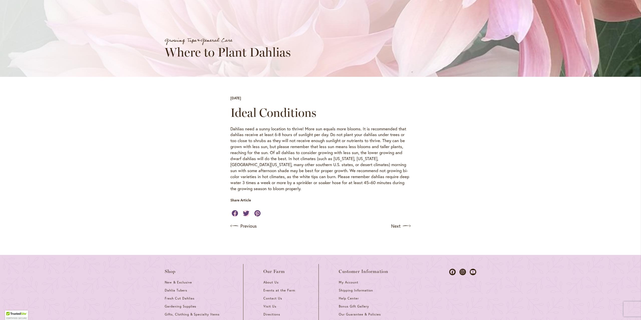
scroll to position [75, 0]
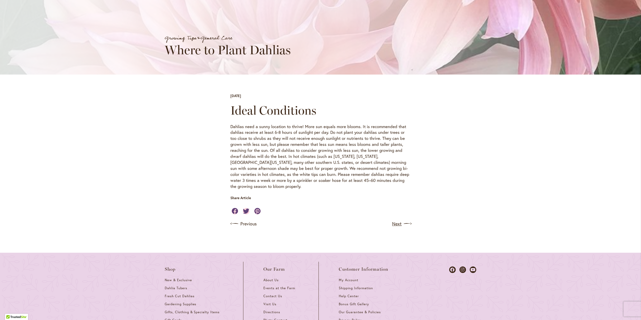
click at [398, 220] on link "Next" at bounding box center [401, 224] width 19 height 8
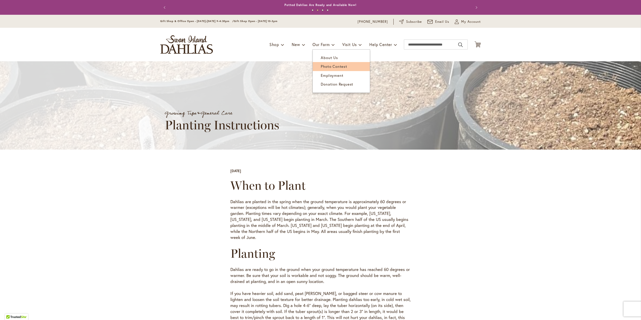
click at [326, 65] on span "Photo Contest" at bounding box center [334, 66] width 26 height 5
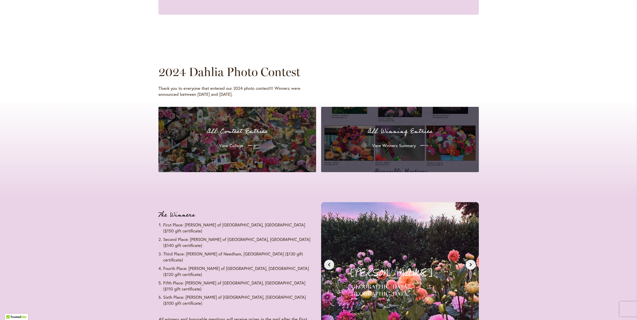
scroll to position [425, 0]
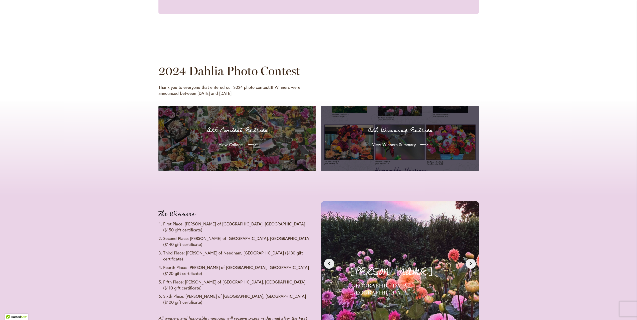
click at [235, 145] on span "View Collage" at bounding box center [231, 145] width 24 height 6
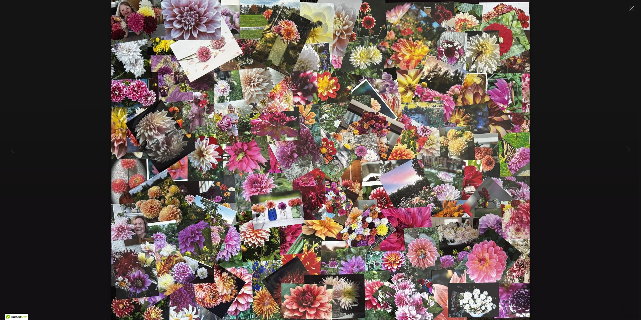
click at [566, 171] on div at bounding box center [320, 160] width 641 height 320
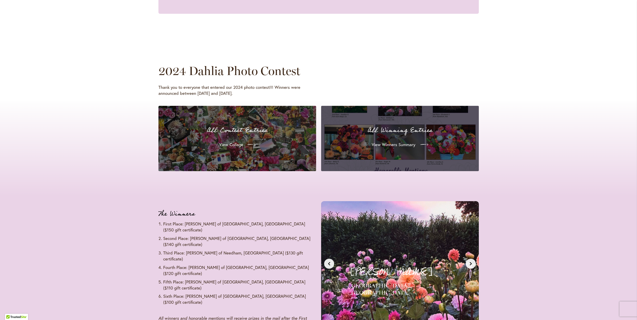
click at [406, 142] on span "View Winners Summary" at bounding box center [394, 145] width 44 height 6
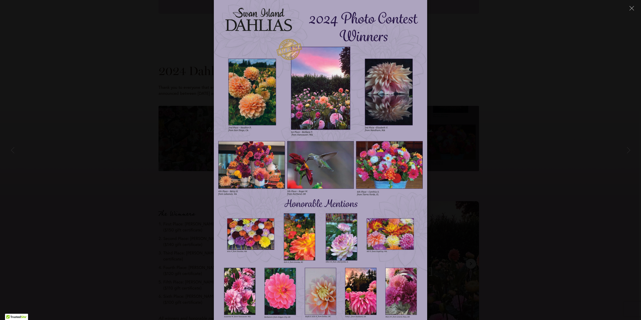
click at [563, 229] on div at bounding box center [320, 160] width 641 height 320
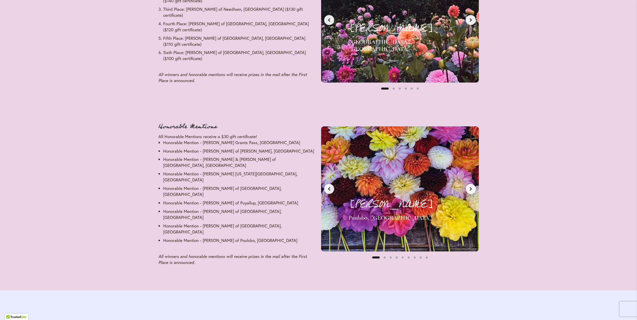
scroll to position [676, 0]
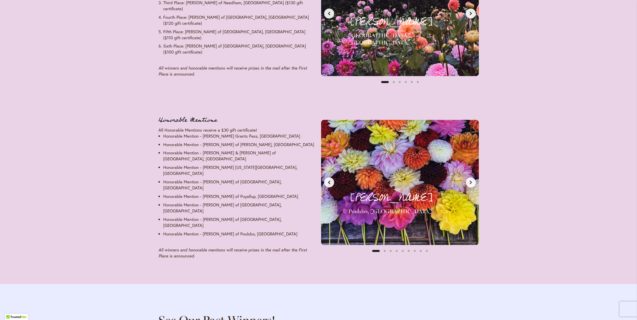
click at [471, 180] on button "Next slide" at bounding box center [471, 182] width 10 height 10
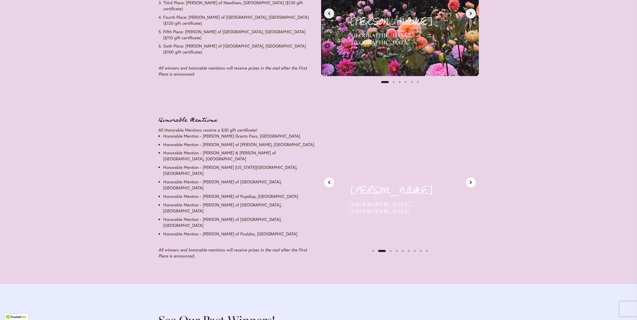
scroll to position [0, 165]
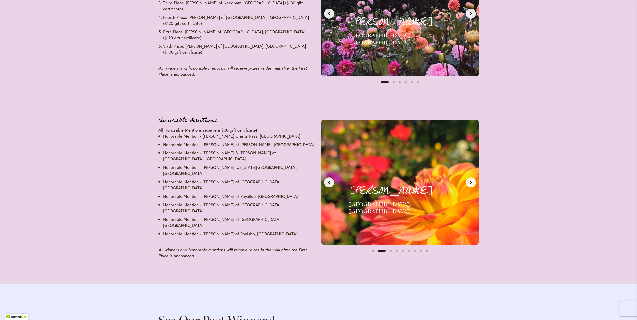
click at [471, 180] on button "Next slide" at bounding box center [471, 182] width 10 height 10
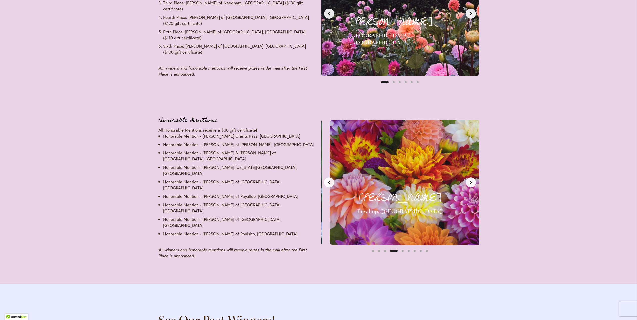
scroll to position [0, 495]
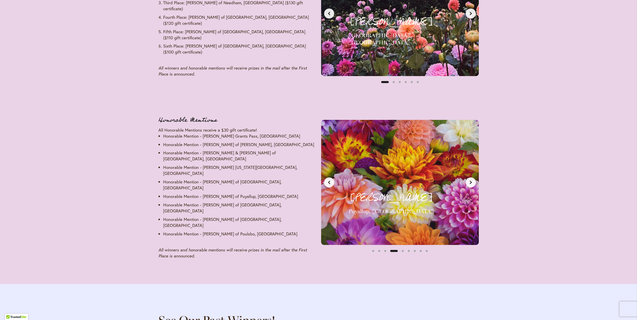
click at [469, 180] on icon "Next slide" at bounding box center [471, 182] width 4 height 4
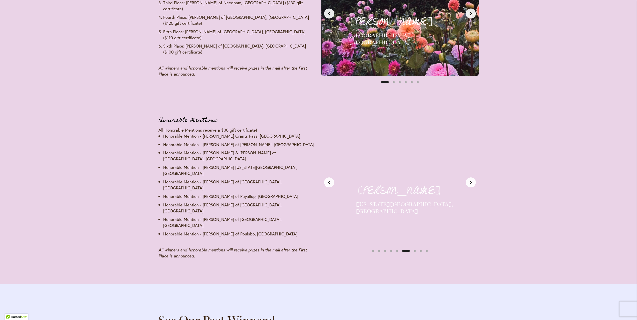
scroll to position [0, 826]
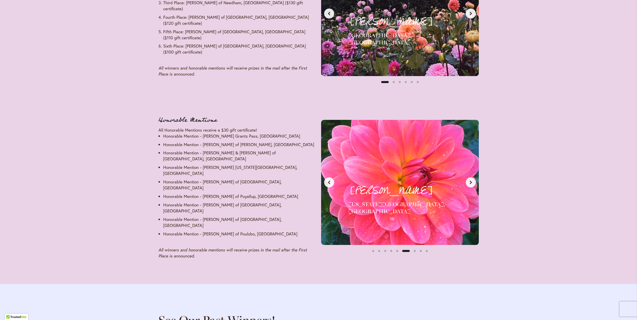
click at [469, 180] on icon "Next slide" at bounding box center [471, 182] width 4 height 4
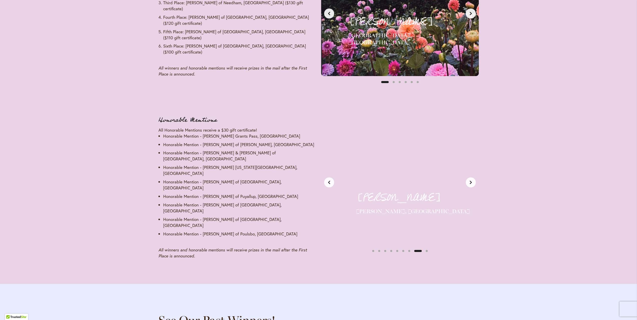
scroll to position [0, 1156]
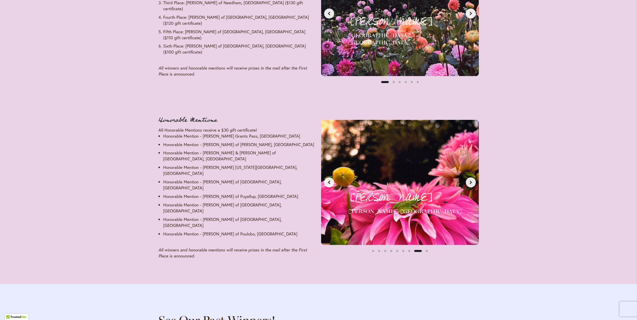
click at [469, 180] on icon "Next slide" at bounding box center [471, 182] width 4 height 4
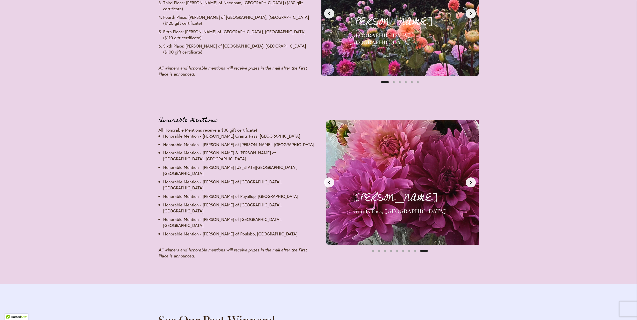
scroll to position [0, 1321]
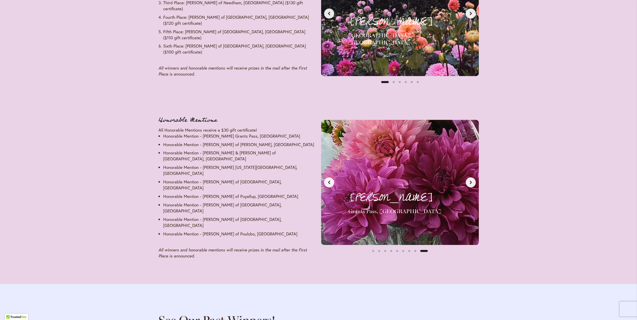
click at [469, 180] on icon "Next slide" at bounding box center [471, 182] width 4 height 4
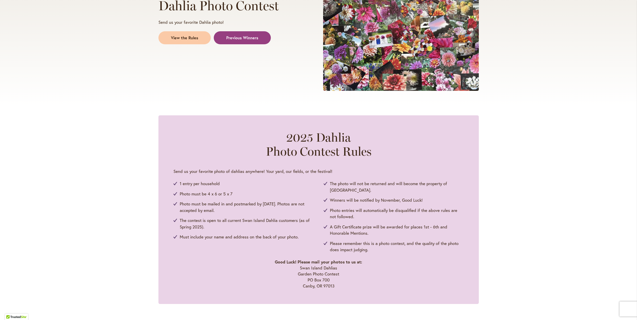
scroll to position [125, 0]
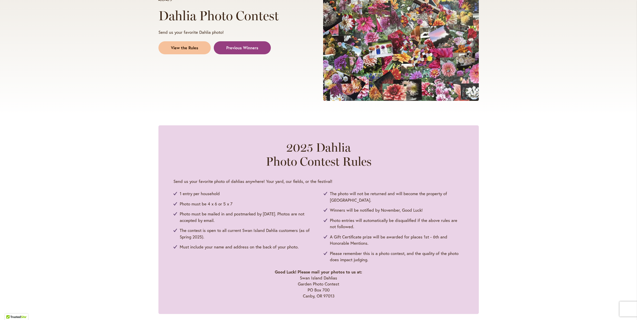
click at [183, 47] on span "View the Rules" at bounding box center [184, 48] width 27 height 6
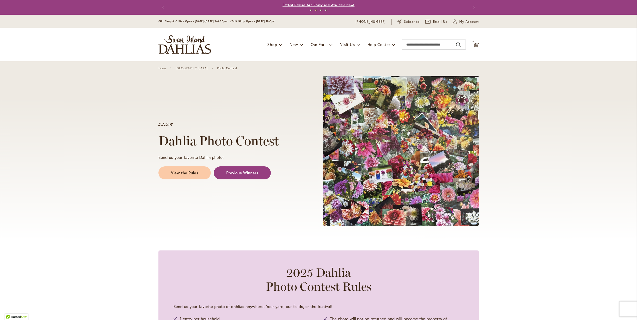
click at [323, 5] on link "Potted Dahlias Are Ready and Available Now!" at bounding box center [318, 5] width 72 height 4
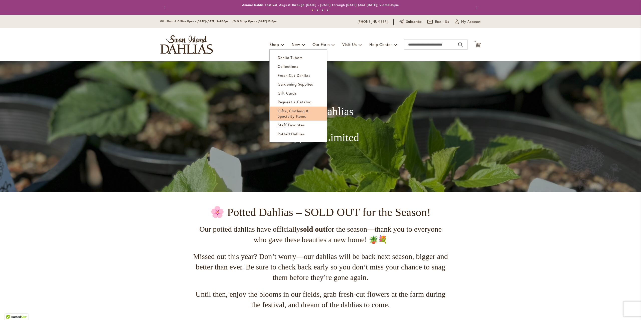
click at [296, 111] on span "Gifts, Clothing & Specialty Items" at bounding box center [292, 113] width 31 height 10
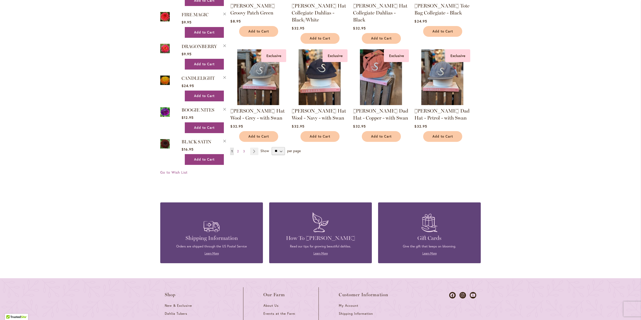
scroll to position [375, 0]
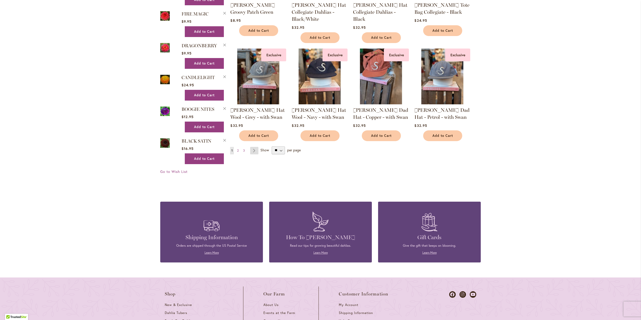
click at [253, 150] on link "Page Next" at bounding box center [254, 151] width 8 height 8
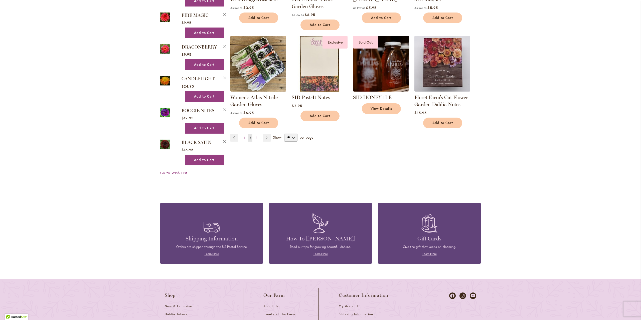
scroll to position [375, 0]
